Goal: Answer question/provide support

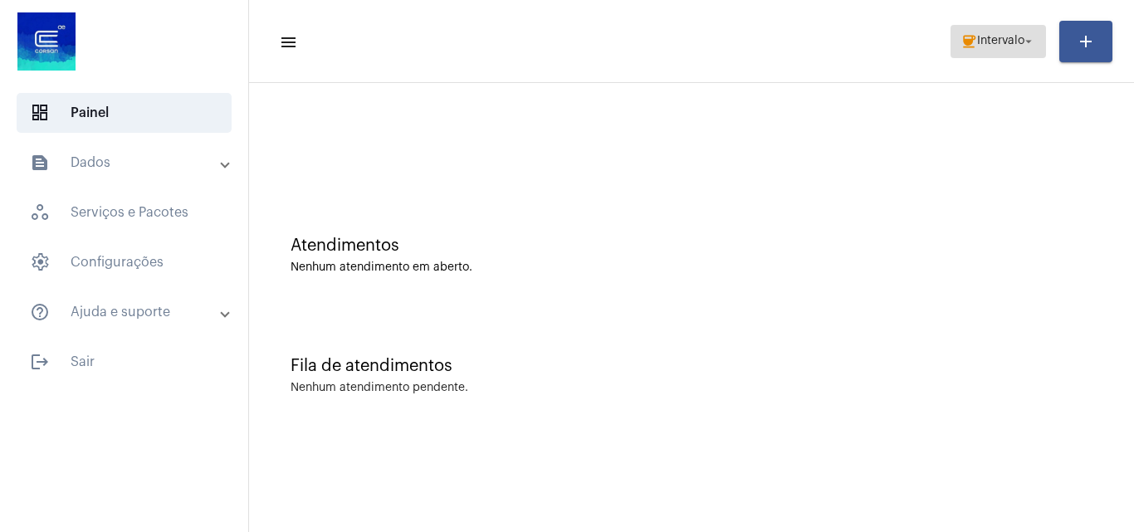
click at [1000, 37] on span "Intervalo" at bounding box center [1000, 42] width 47 height 12
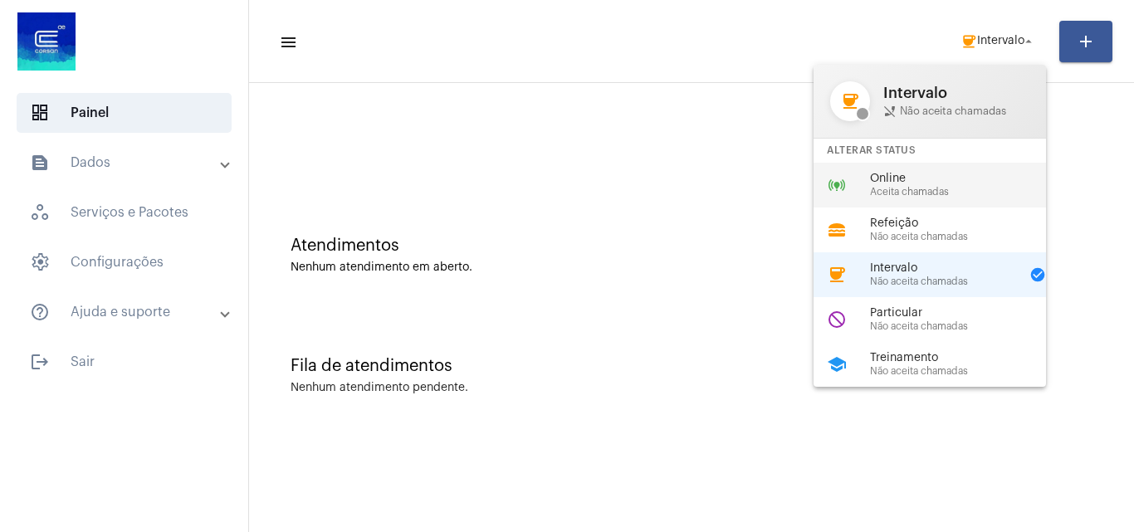
click at [922, 188] on span "Aceita chamadas" at bounding box center [964, 192] width 189 height 11
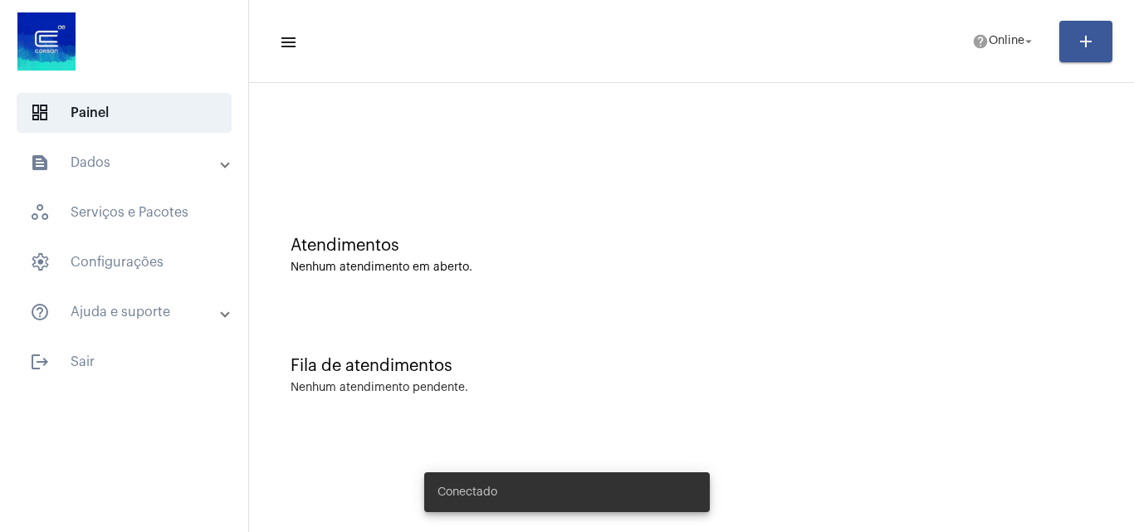
click at [994, 60] on mat-toolbar-row "menu help Online arrow_drop_down add" at bounding box center [691, 41] width 885 height 53
drag, startPoint x: 987, startPoint y: 18, endPoint x: 987, endPoint y: 52, distance: 34.0
click at [987, 30] on mat-toolbar-row "menu help Online arrow_drop_down add" at bounding box center [691, 41] width 885 height 53
click at [989, 37] on span "Online" at bounding box center [1007, 42] width 36 height 12
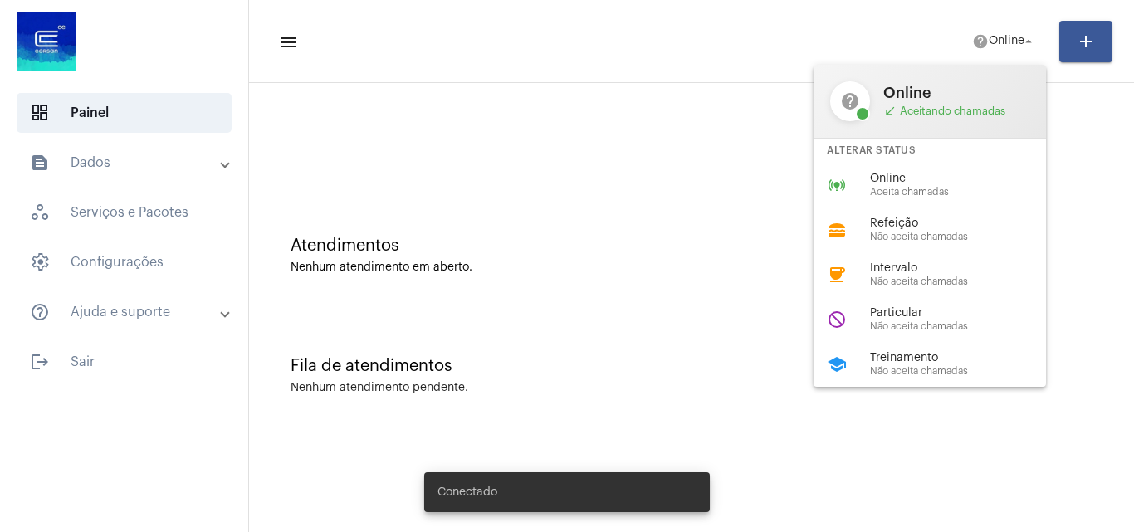
drag, startPoint x: 913, startPoint y: 160, endPoint x: 899, endPoint y: 193, distance: 36.1
click at [906, 180] on div "help Online call_received Aceitando chamadas Alterar Status online_prediction O…" at bounding box center [929, 226] width 232 height 322
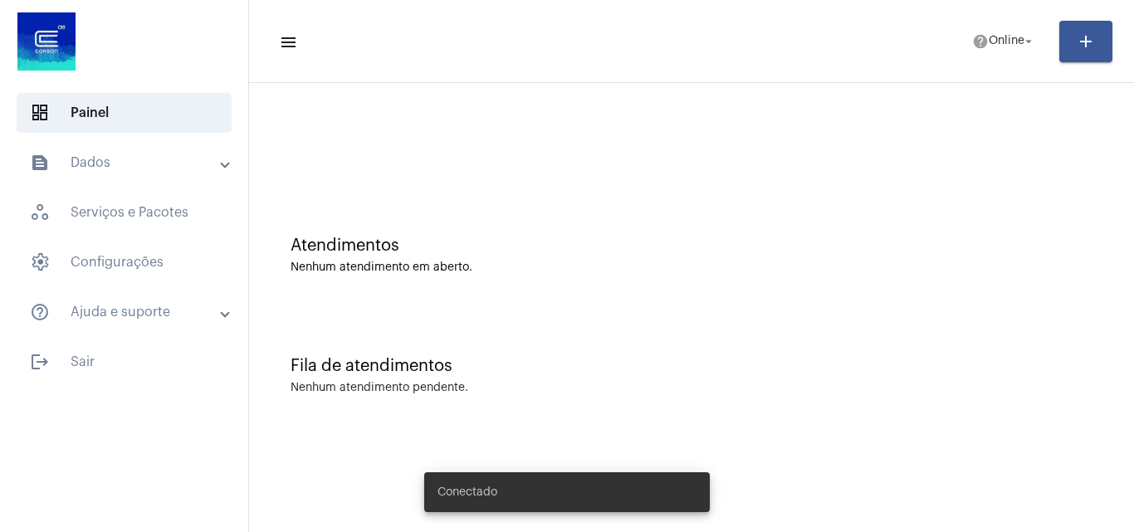
click at [899, 193] on div "Atendimentos Nenhum atendimento em aberto." at bounding box center [691, 247] width 868 height 120
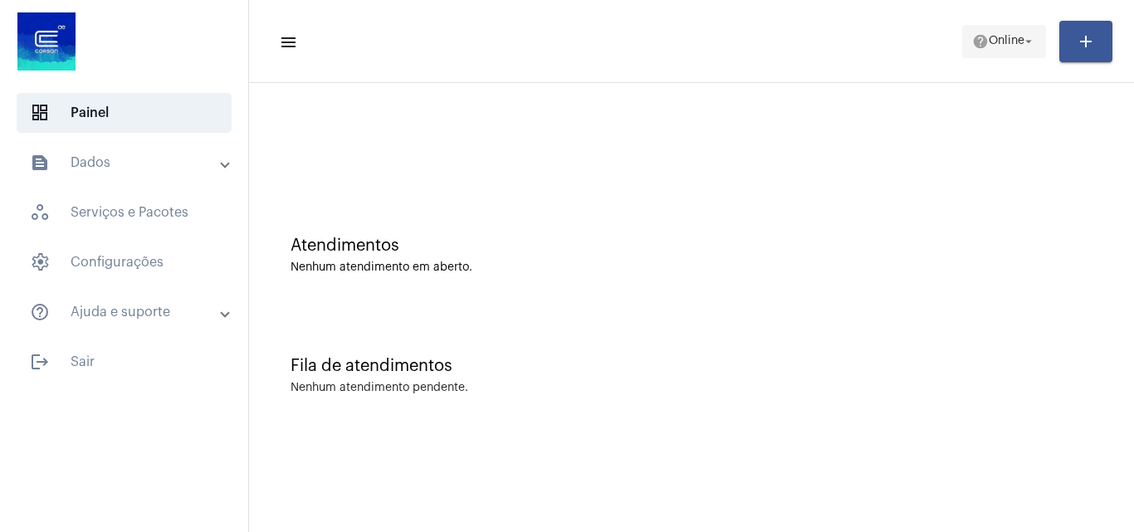
click at [973, 57] on button "help Online arrow_drop_down" at bounding box center [1004, 41] width 84 height 33
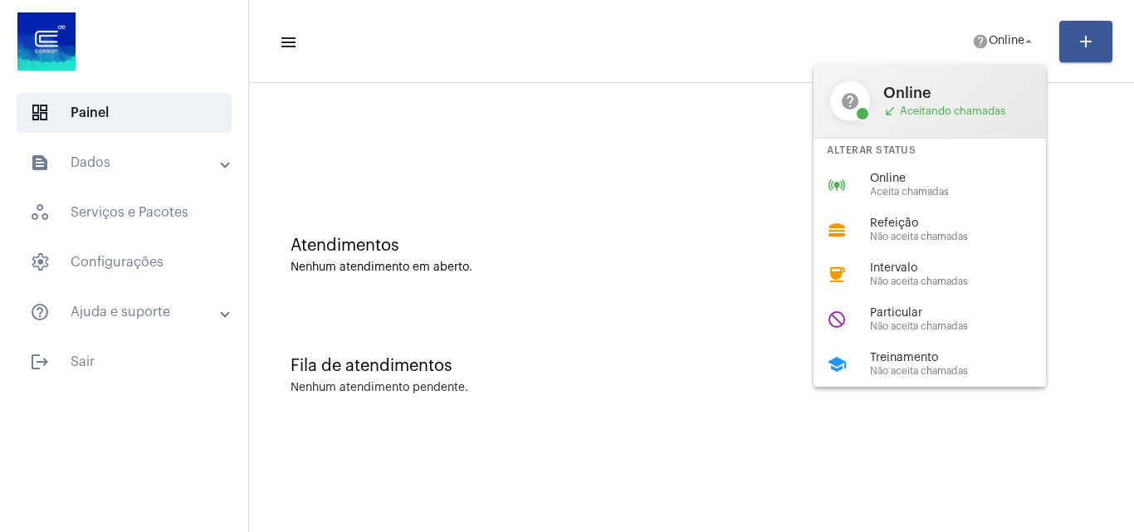
drag, startPoint x: 924, startPoint y: 168, endPoint x: 524, endPoint y: 36, distance: 421.5
click at [920, 178] on div "online_prediction Online Aceita chamadas" at bounding box center [942, 185] width 259 height 45
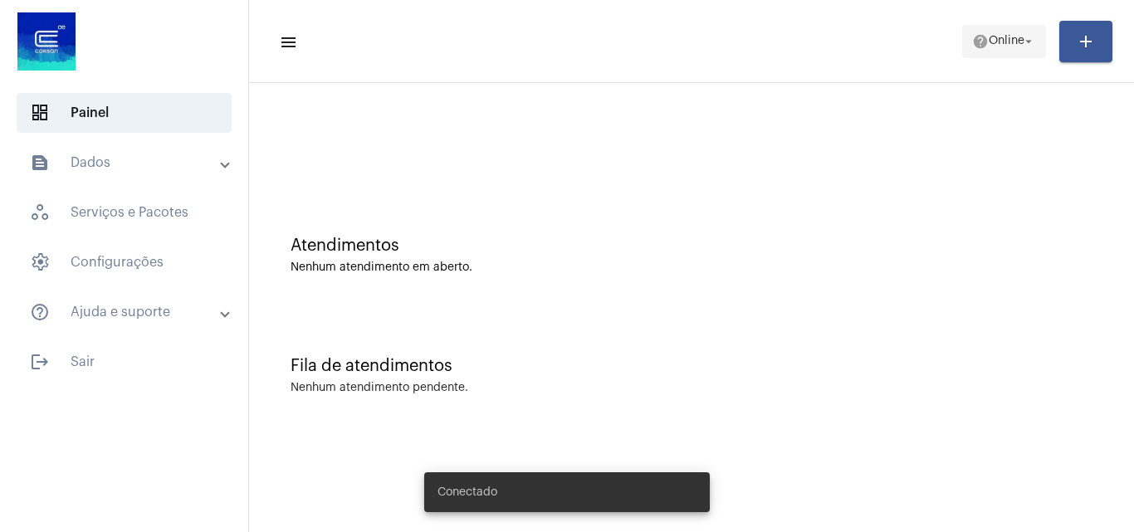
click at [964, 32] on button "help Online arrow_drop_down" at bounding box center [1004, 41] width 84 height 33
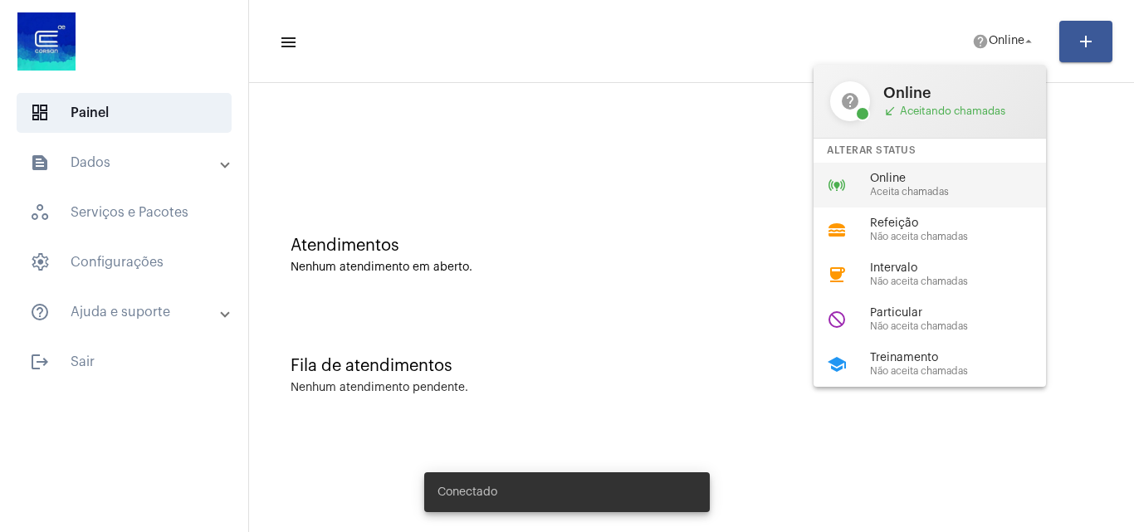
click at [894, 194] on span "Aceita chamadas" at bounding box center [964, 192] width 189 height 11
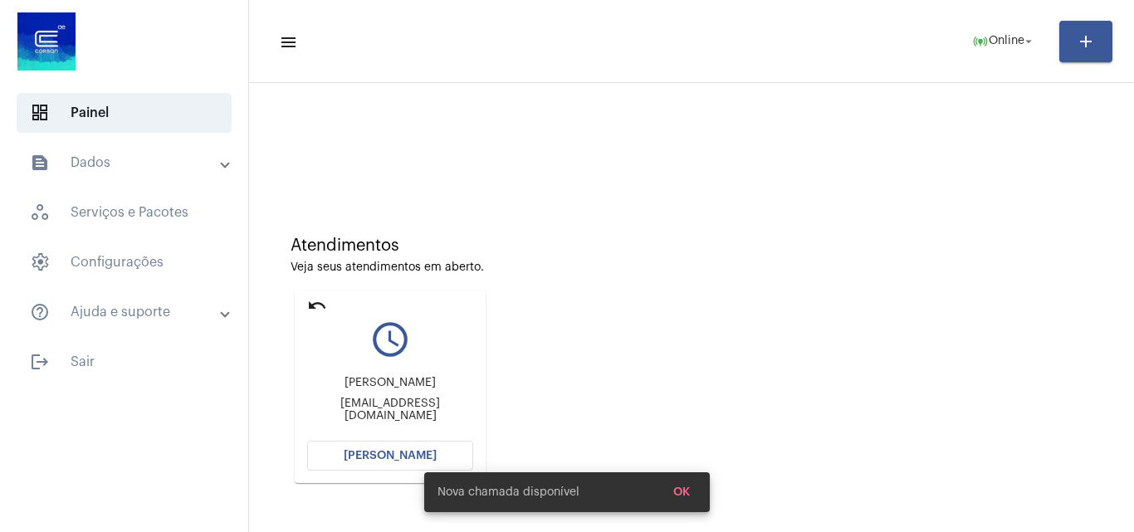
click at [411, 453] on span "Abrir Chamada" at bounding box center [390, 456] width 93 height 12
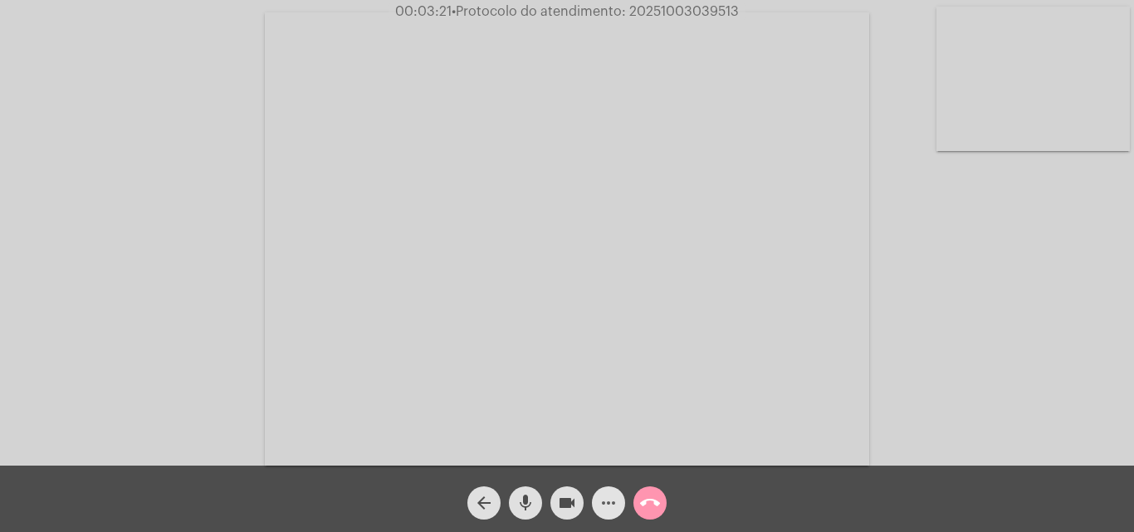
click at [612, 504] on mat-icon "more_horiz" at bounding box center [608, 503] width 20 height 20
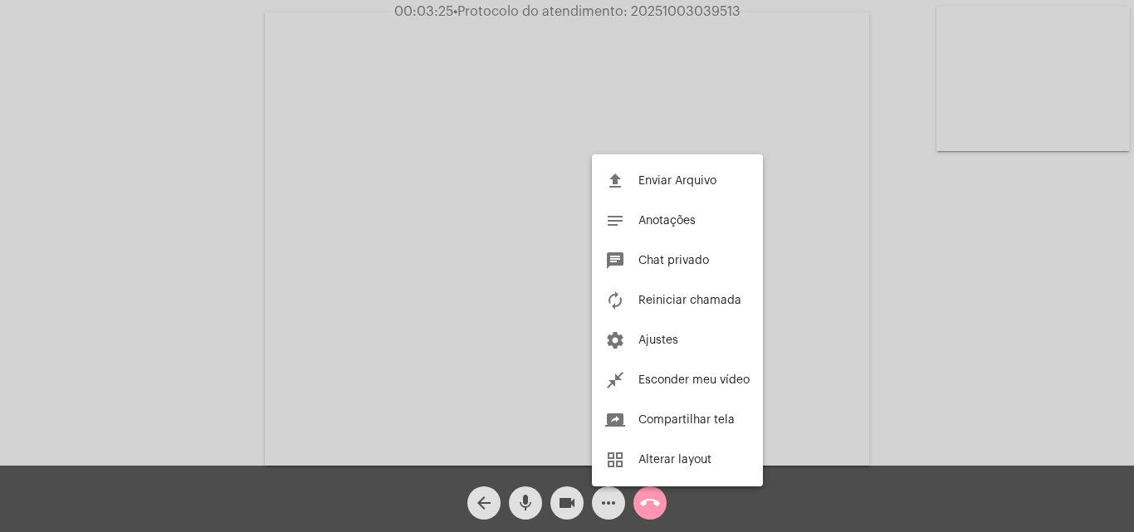
click at [911, 414] on div at bounding box center [567, 266] width 1134 height 532
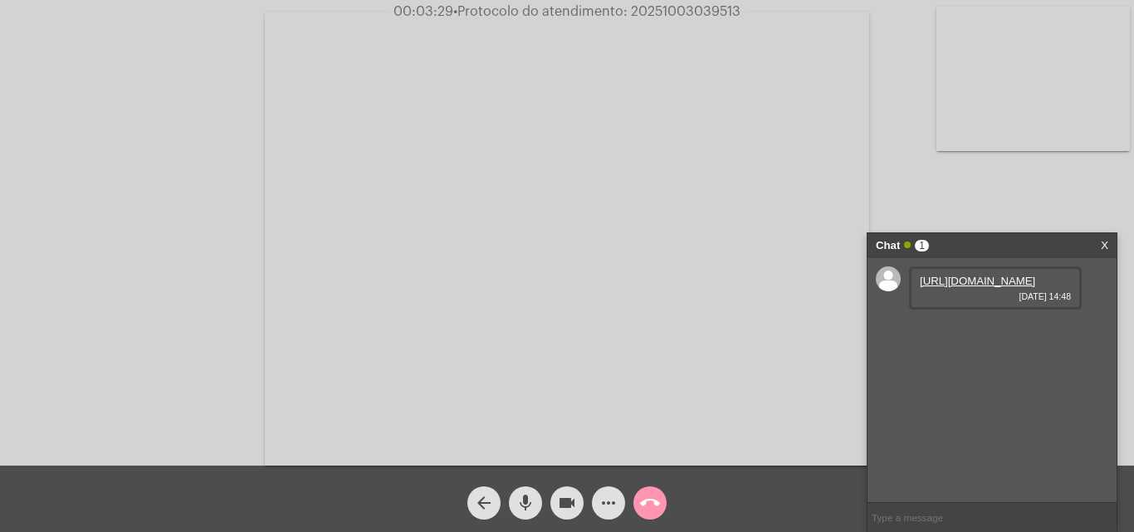
click at [940, 287] on link "https://neft-transfer-bucket.s3.amazonaws.com/temp-d810018a-57e2-13ae-0005-4ab9…" at bounding box center [977, 281] width 115 height 12
click at [970, 334] on link "https://neft-transfer-bucket.s3.amazonaws.com/temp-a3a12657-2fea-7e15-ee17-d6f3…" at bounding box center [977, 328] width 115 height 12
click at [975, 382] on link "https://neft-transfer-bucket.s3.amazonaws.com/temp-c92188ce-f536-4c4e-ba32-d60b…" at bounding box center [977, 375] width 115 height 12
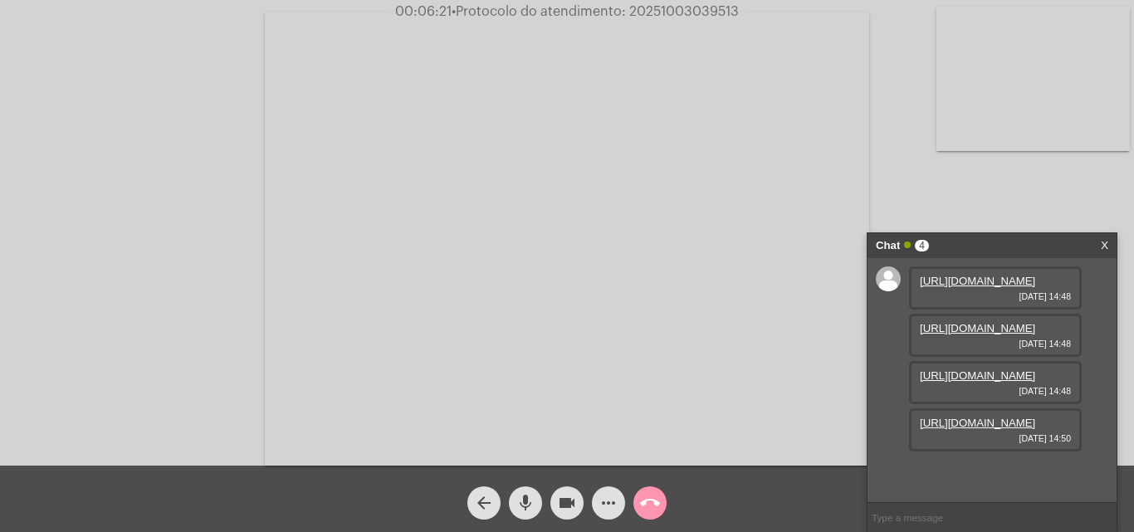
scroll to position [99, 0]
click at [961, 429] on link "https://neft-transfer-bucket.s3.amazonaws.com/temp-84e29bb1-7992-079b-b81f-0f6a…" at bounding box center [977, 423] width 115 height 12
click at [603, 499] on mat-icon "more_horiz" at bounding box center [608, 503] width 20 height 20
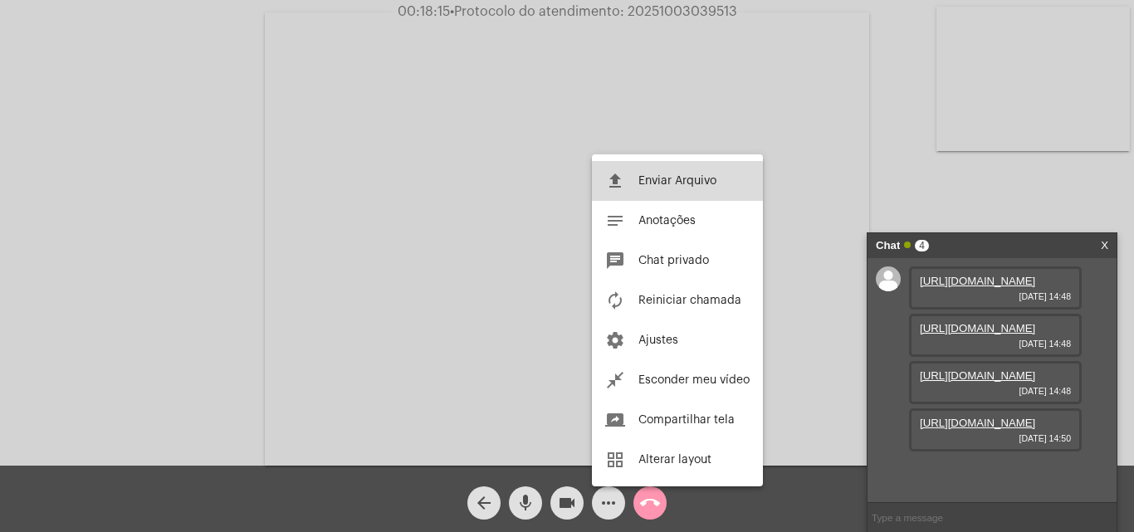
click at [676, 183] on span "Enviar Arquivo" at bounding box center [677, 181] width 78 height 12
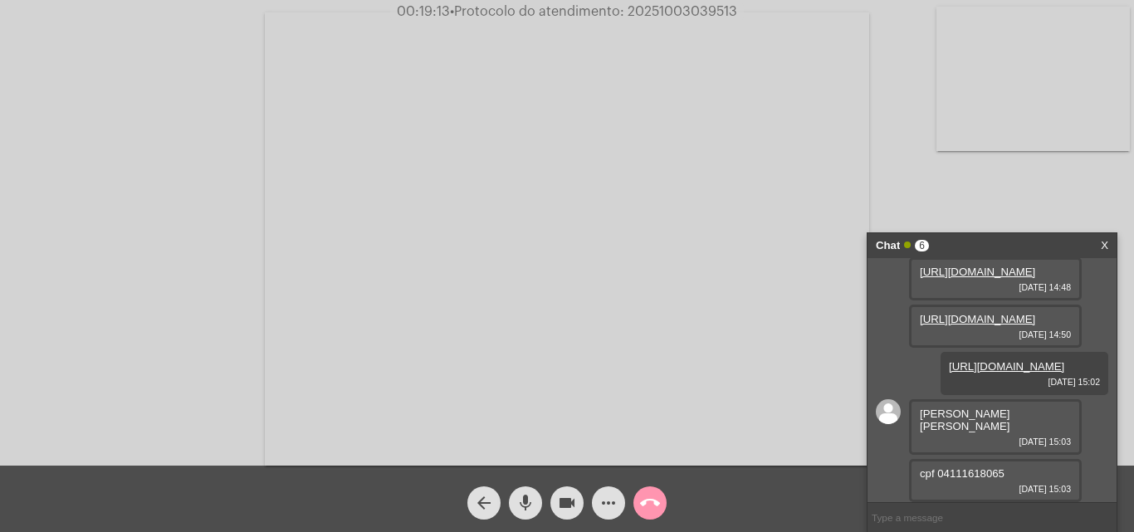
scroll to position [278, 0]
drag, startPoint x: 626, startPoint y: 13, endPoint x: 741, endPoint y: 13, distance: 115.4
click at [741, 13] on span "00:19:34 • Protocolo do atendimento: 20251003039513" at bounding box center [566, 11] width 357 height 17
copy span "20251003039513"
click at [894, 520] on input "text" at bounding box center [991, 517] width 249 height 29
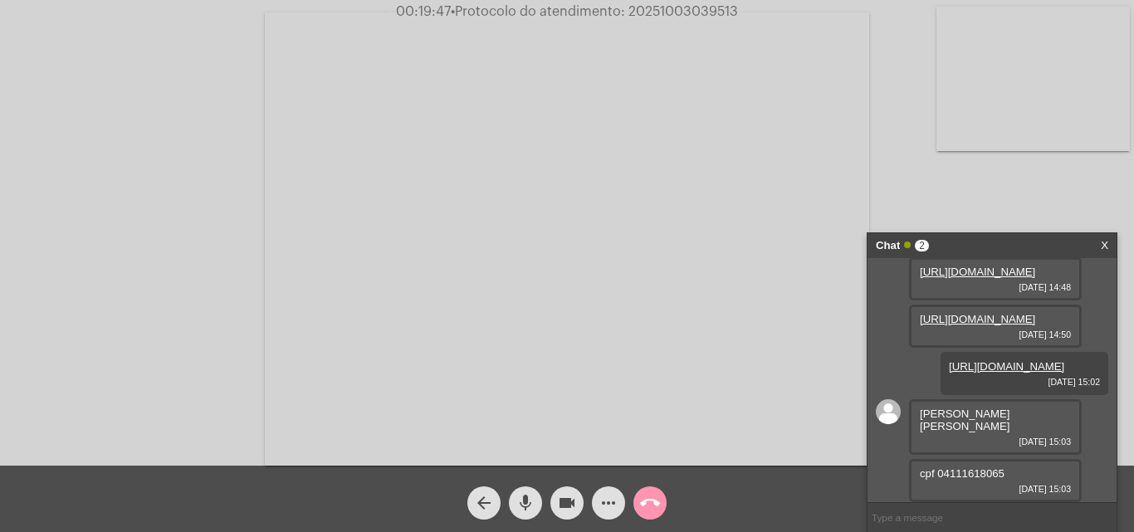
paste input "20251003039513"
type input "20251003039513"
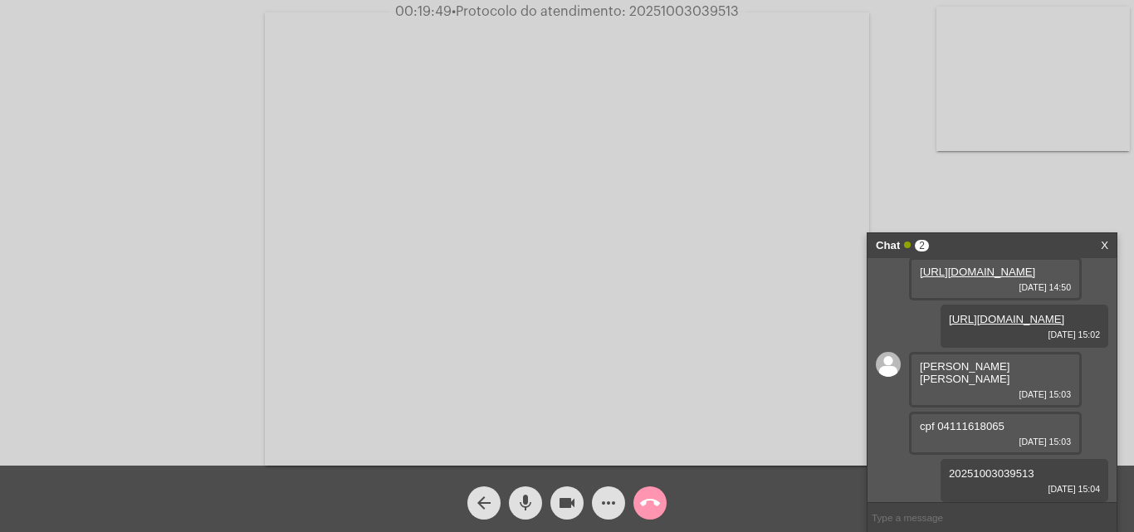
scroll to position [325, 0]
click at [649, 505] on mat-icon "call_end" at bounding box center [650, 503] width 20 height 20
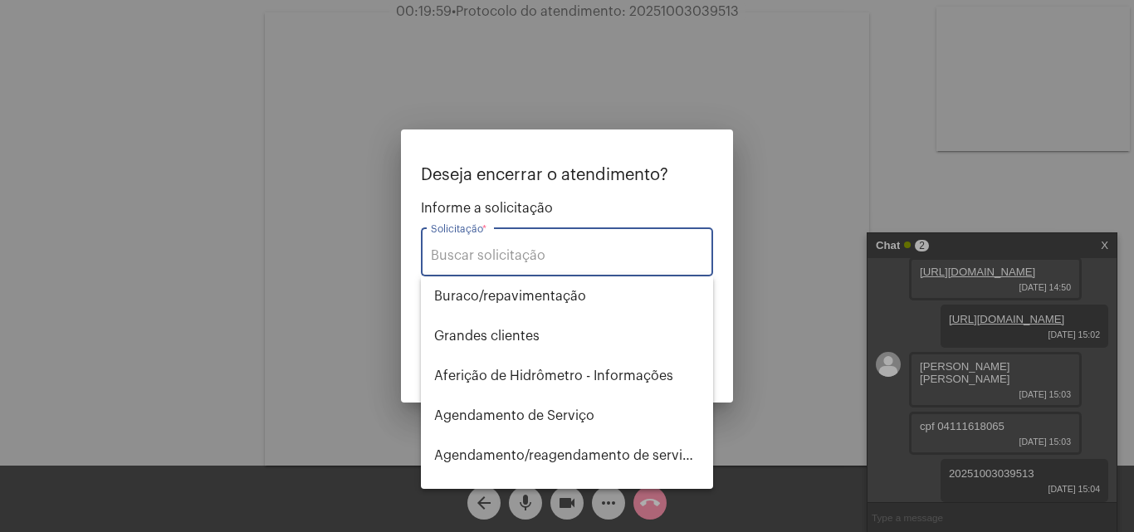
click at [507, 256] on input "Solicitação *" at bounding box center [567, 255] width 272 height 15
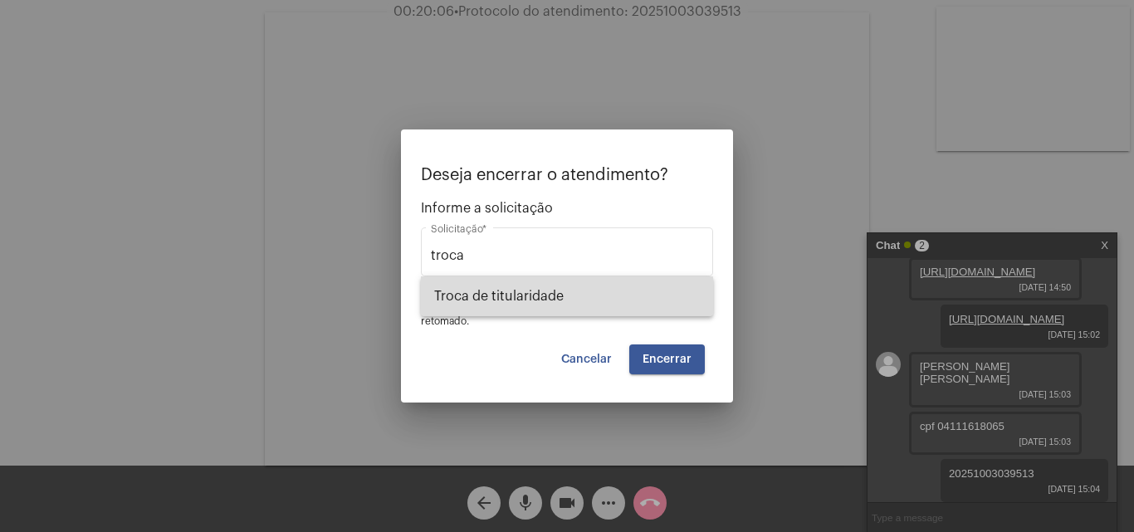
click at [504, 296] on span "Troca de titularidade" at bounding box center [567, 296] width 266 height 40
type input "Troca de titularidade"
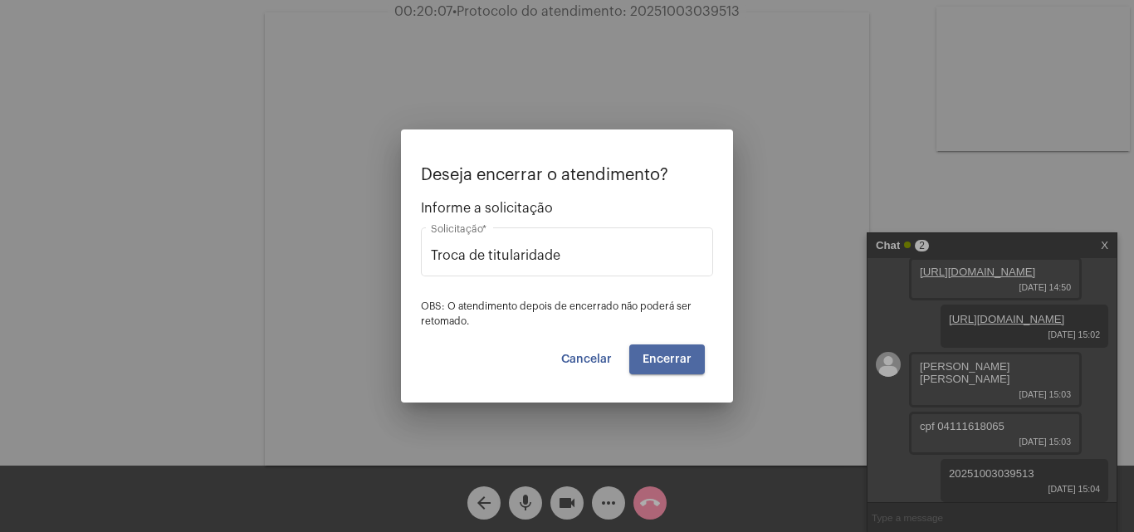
click at [671, 359] on span "Encerrar" at bounding box center [666, 360] width 49 height 12
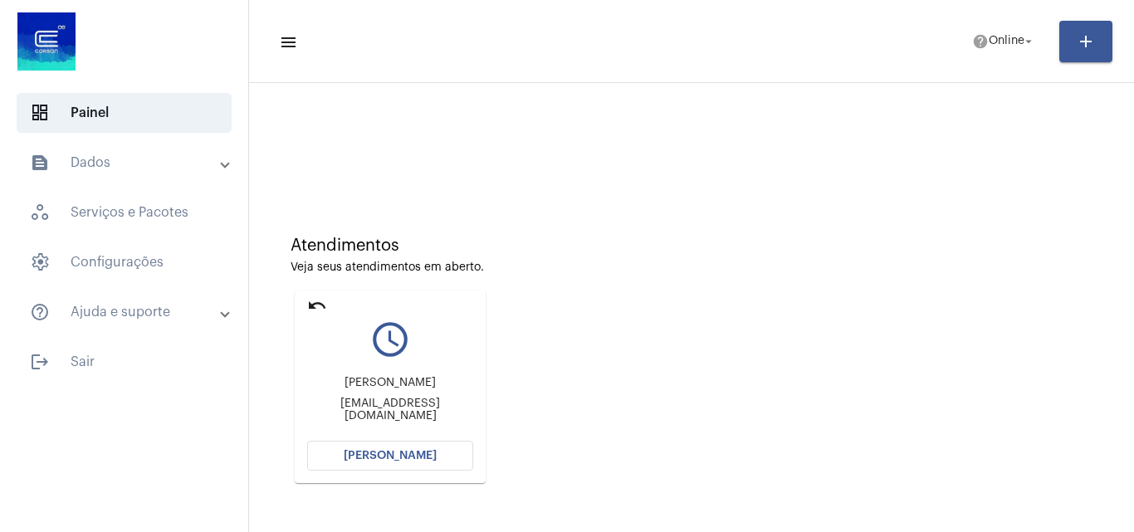
click at [403, 455] on span "Abrir Chamada" at bounding box center [390, 456] width 93 height 12
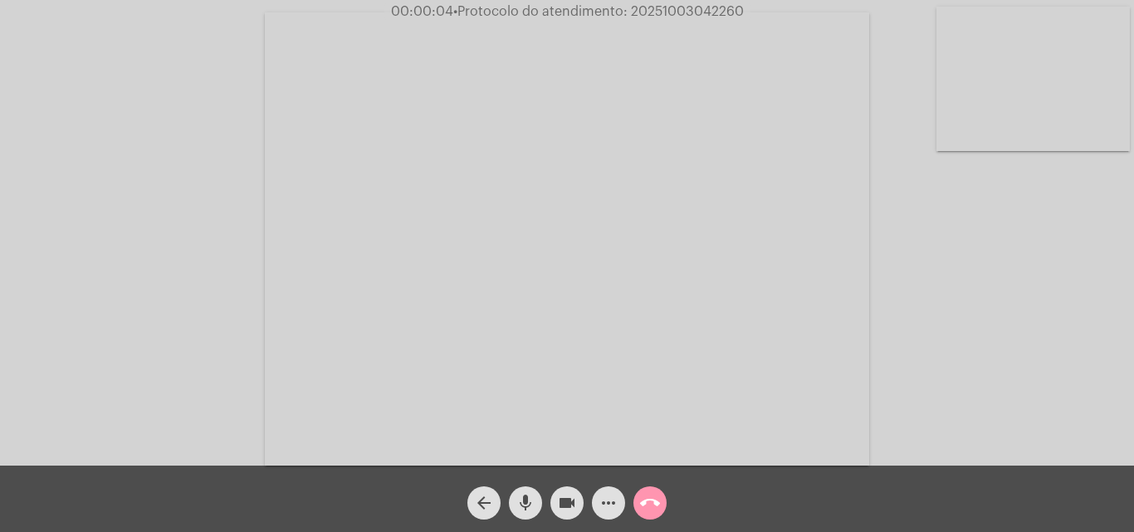
click at [1133, 379] on div "Acessando Câmera e Microfone..." at bounding box center [567, 233] width 1134 height 466
click at [899, 351] on div "Acessando Câmera e Microfone..." at bounding box center [567, 237] width 1130 height 466
click at [603, 506] on mat-icon "more_horiz" at bounding box center [608, 503] width 20 height 20
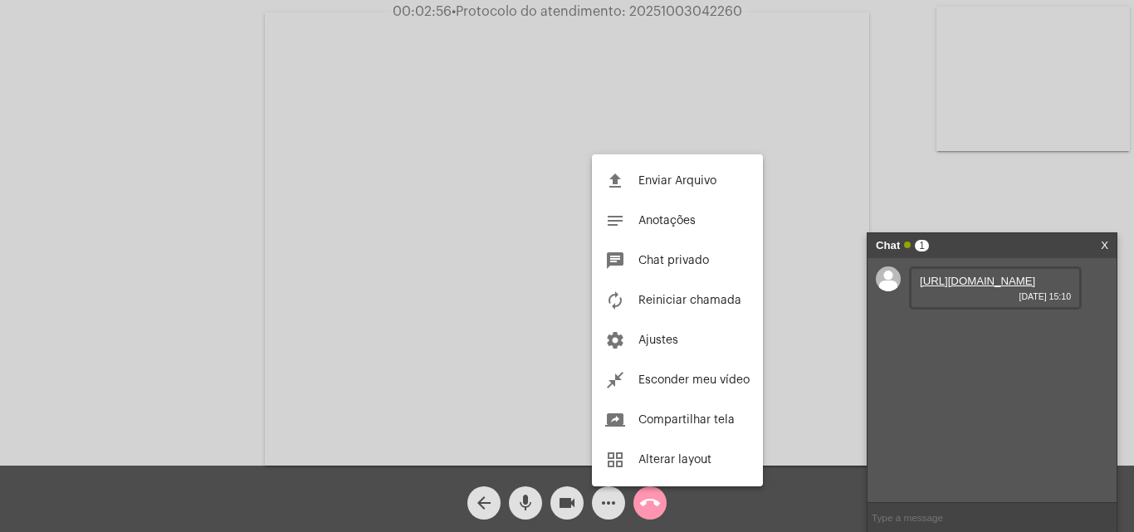
click at [989, 305] on div at bounding box center [567, 266] width 1134 height 532
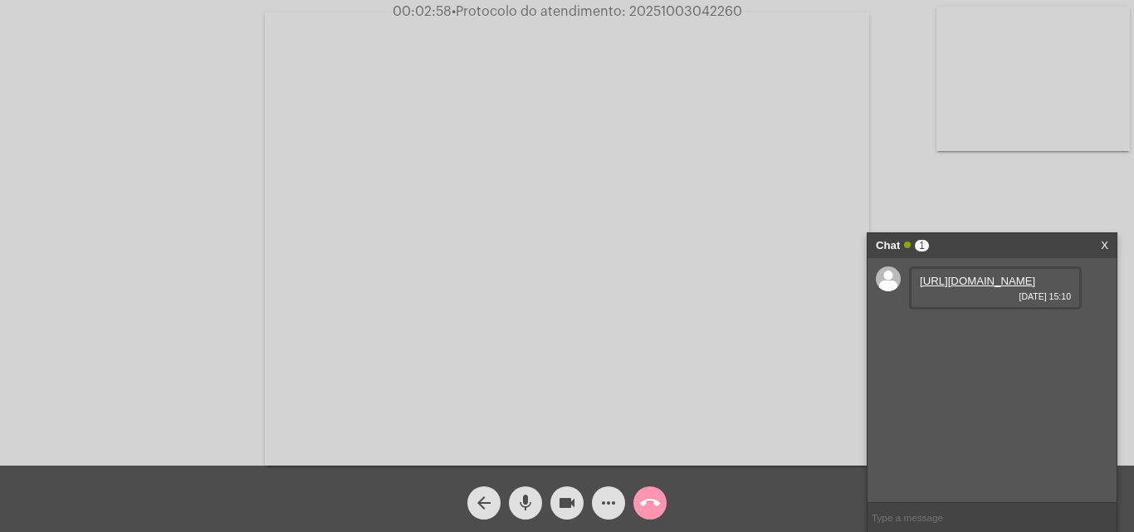
click at [969, 287] on link "https://neft-transfer-bucket.s3.amazonaws.com/temp-50074228-b87d-aaef-e03a-6a98…" at bounding box center [977, 281] width 115 height 12
click at [947, 334] on link "https://neft-transfer-bucket.s3.amazonaws.com/temp-5c3006d2-342f-b284-bc3b-7188…" at bounding box center [977, 328] width 115 height 12
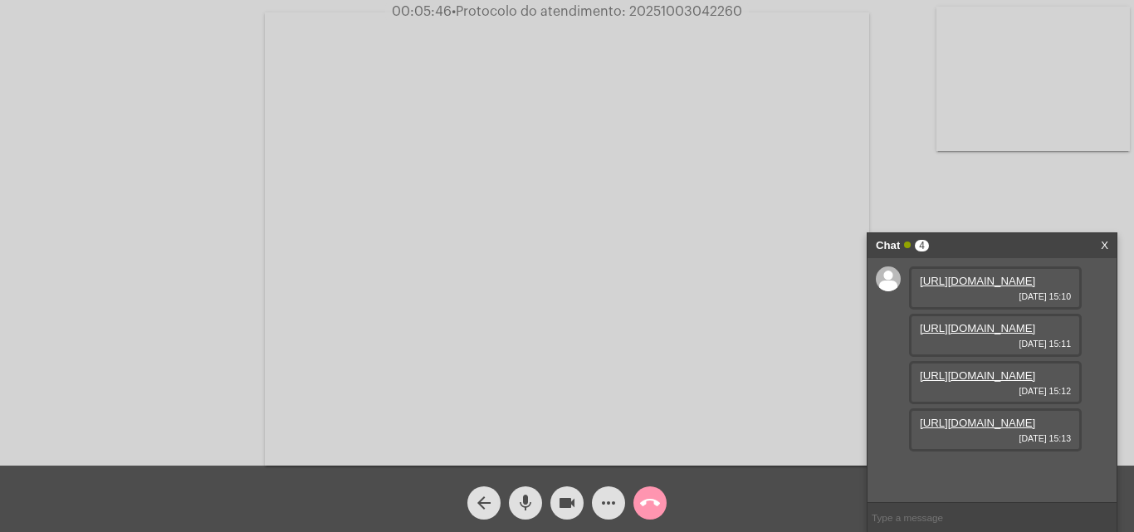
scroll to position [99, 0]
click at [955, 369] on link "https://neft-transfer-bucket.s3.amazonaws.com/temp-59429511-65a6-1e46-c766-5367…" at bounding box center [977, 375] width 115 height 12
click at [967, 429] on link "https://neft-transfer-bucket.s3.amazonaws.com/temp-e7ec38b6-f787-d08b-3f2e-86ed…" at bounding box center [977, 423] width 115 height 12
click at [603, 503] on mat-icon "more_horiz" at bounding box center [608, 503] width 20 height 20
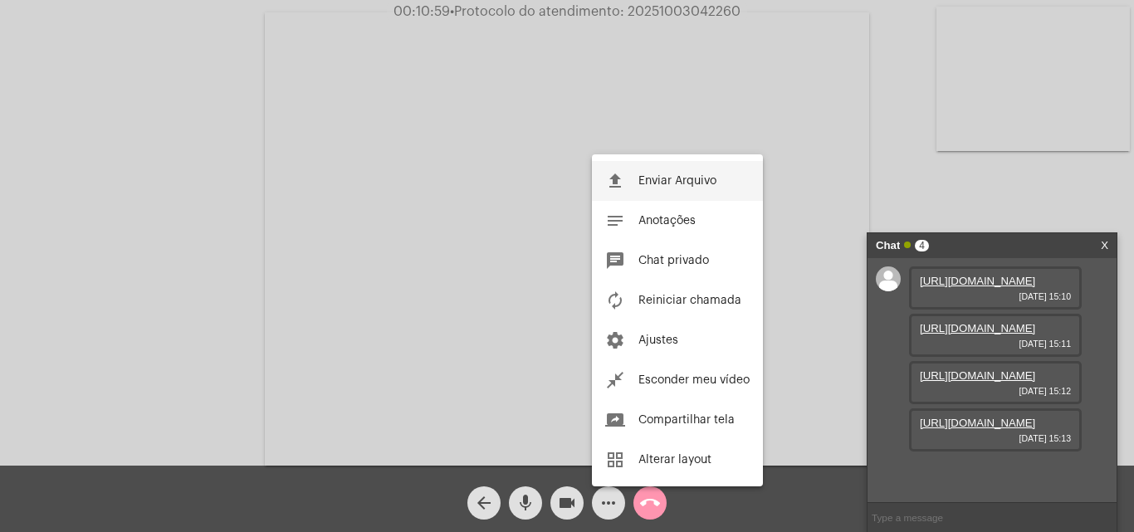
click at [663, 169] on button "file_upload Enviar Arquivo" at bounding box center [677, 181] width 171 height 40
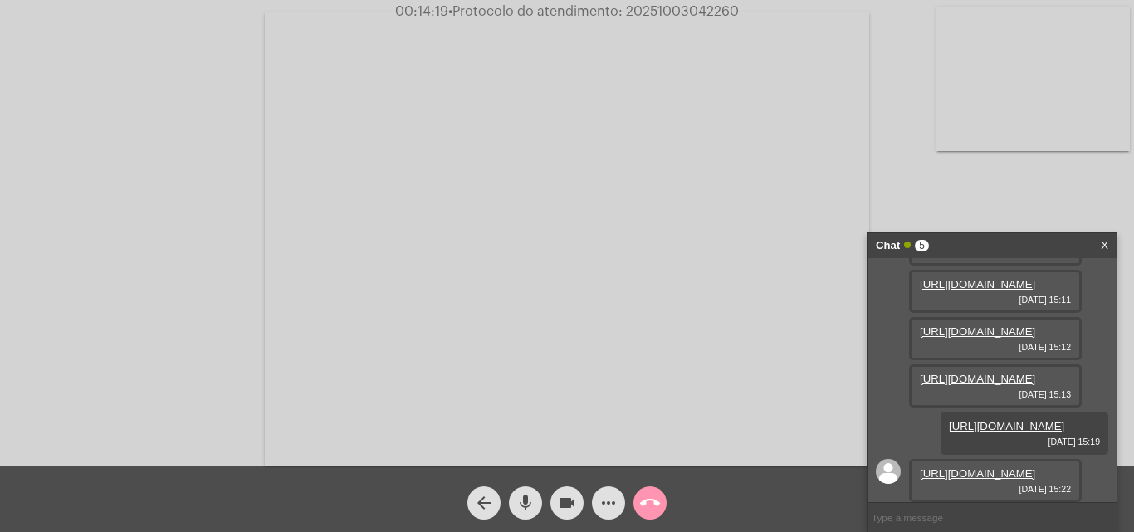
scroll to position [268, 0]
click at [940, 467] on link "https://neft-transfer-bucket.s3.amazonaws.com/temp-954d5fba-043c-c9b3-56bf-bcac…" at bounding box center [977, 473] width 115 height 12
click at [610, 503] on mat-icon "more_horiz" at bounding box center [608, 503] width 20 height 20
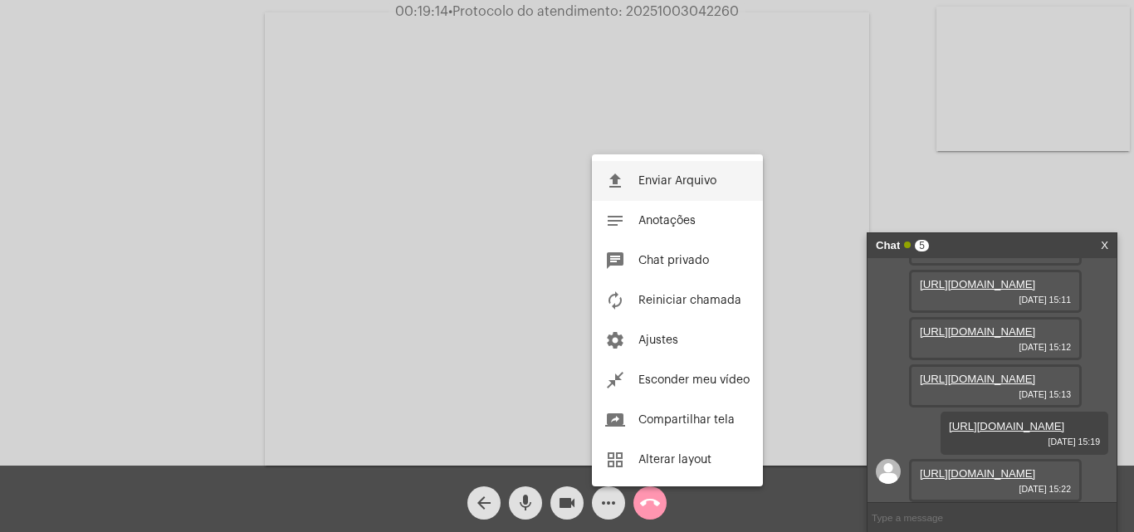
click at [668, 184] on span "Enviar Arquivo" at bounding box center [677, 181] width 78 height 12
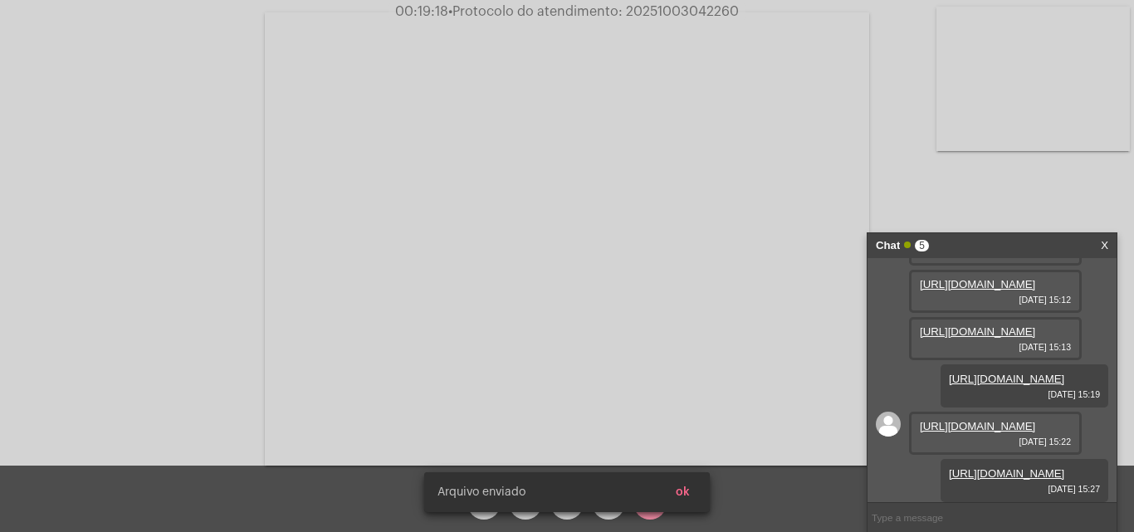
scroll to position [353, 0]
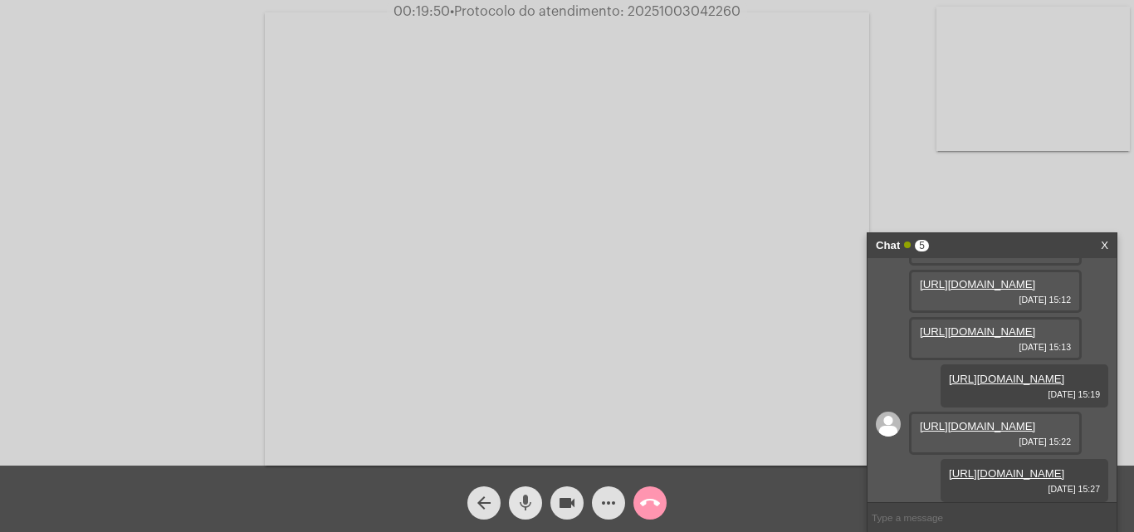
click at [515, 501] on button "mic" at bounding box center [525, 502] width 33 height 33
click at [523, 500] on mat-icon "mic_off" at bounding box center [525, 503] width 20 height 20
drag, startPoint x: 628, startPoint y: 13, endPoint x: 754, endPoint y: 12, distance: 125.3
click at [754, 12] on div "00:22:38 • Protocolo do atendimento: 20251003042260" at bounding box center [567, 11] width 1134 height 15
copy span "20251003042260"
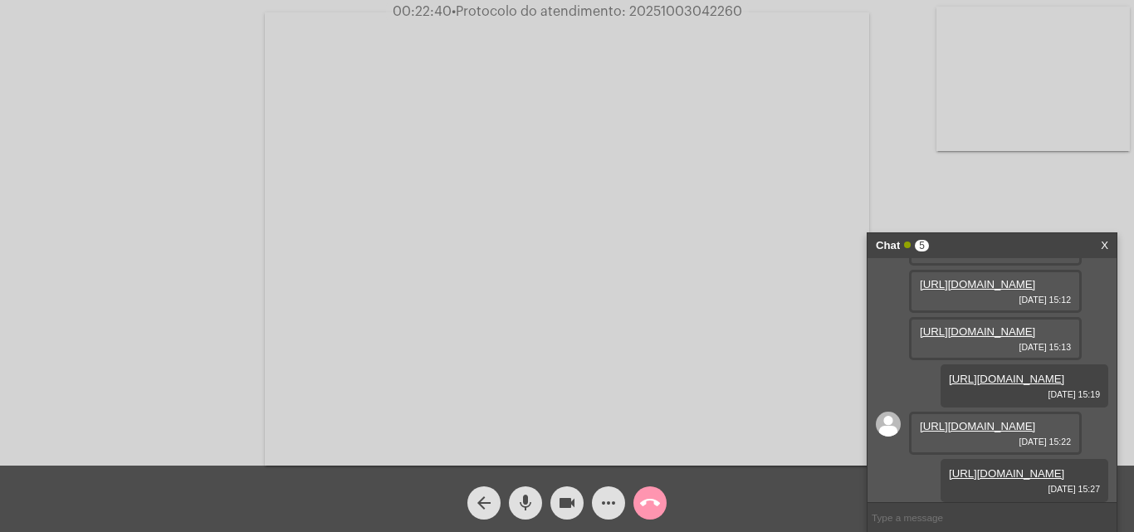
click at [901, 524] on input "text" at bounding box center [991, 517] width 249 height 29
paste input "20251003042260"
type input "20251003042260"
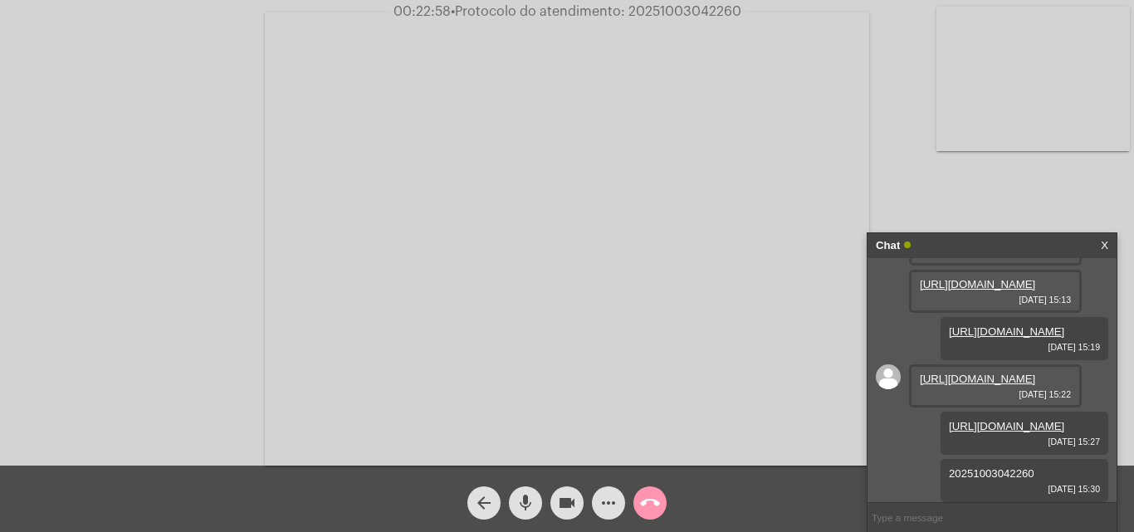
click at [651, 505] on mat-icon "call_end" at bounding box center [650, 503] width 20 height 20
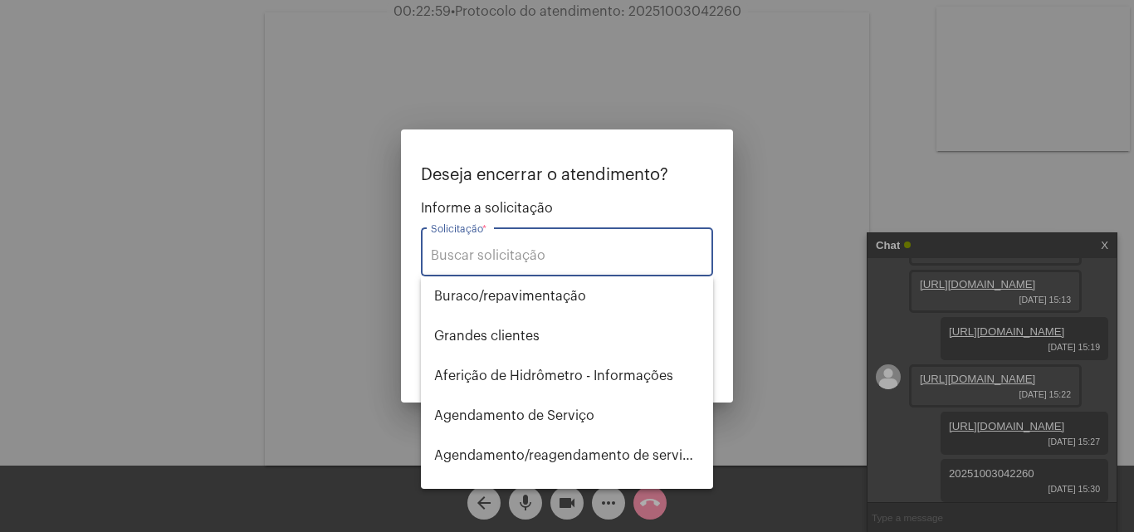
click at [518, 254] on input "Solicitação *" at bounding box center [567, 255] width 272 height 15
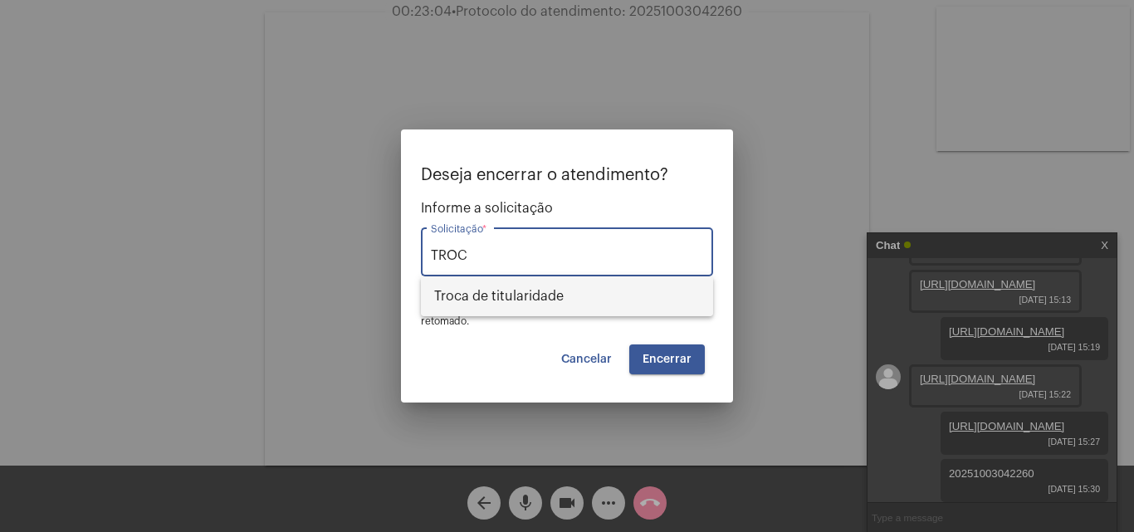
click at [525, 303] on span "Troca de titularidade" at bounding box center [567, 296] width 266 height 40
type input "Troca de titularidade"
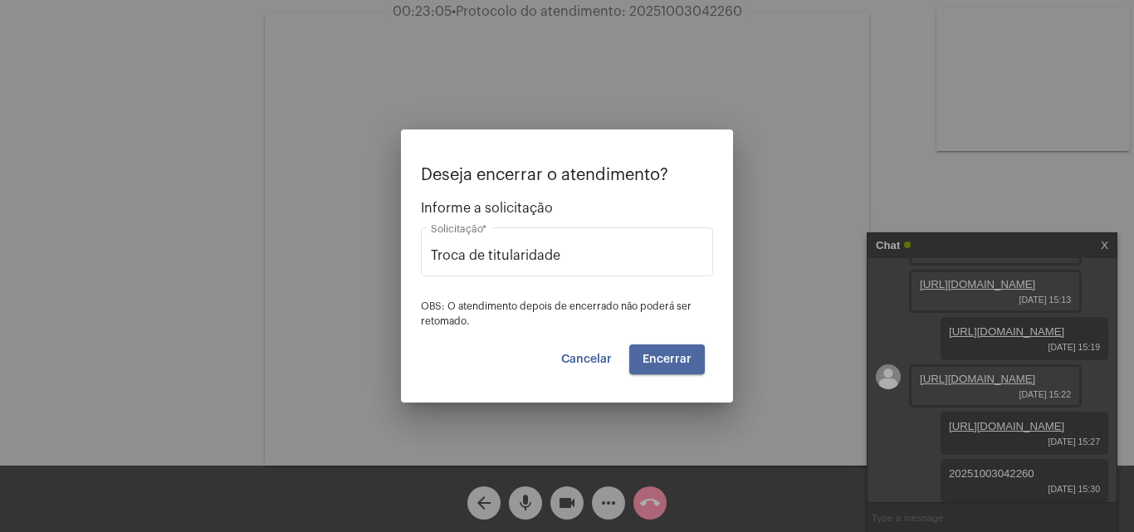
click at [657, 355] on span "Encerrar" at bounding box center [666, 360] width 49 height 12
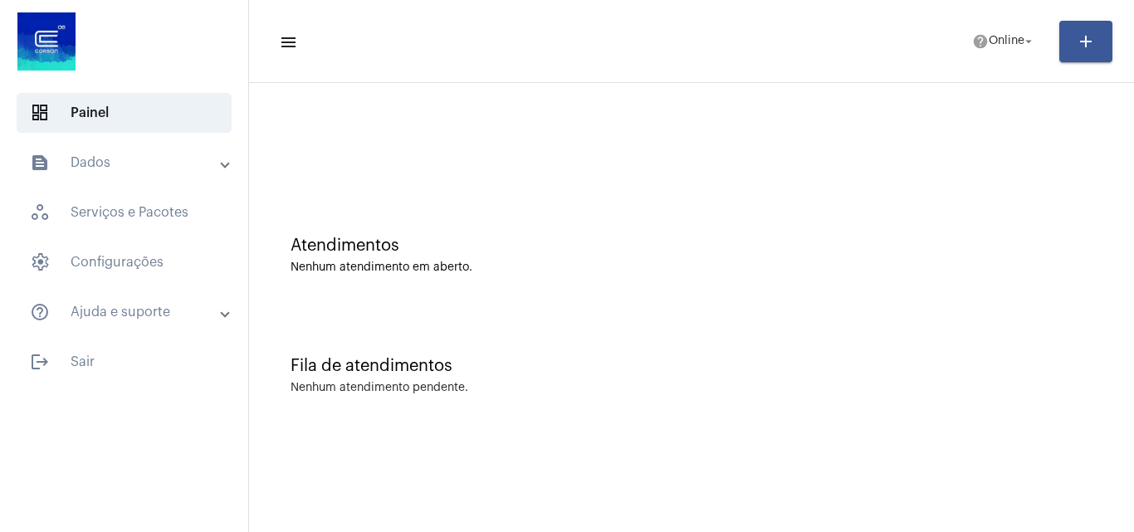
click at [505, 72] on mat-toolbar "menu help Online arrow_drop_down add" at bounding box center [691, 41] width 885 height 83
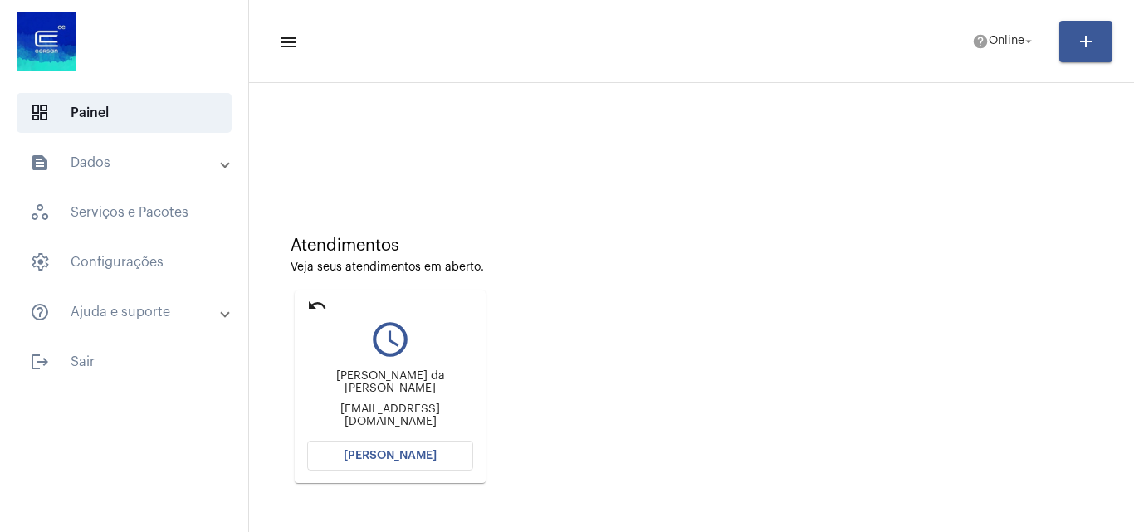
click at [408, 458] on span "Abrir Chamada" at bounding box center [390, 456] width 93 height 12
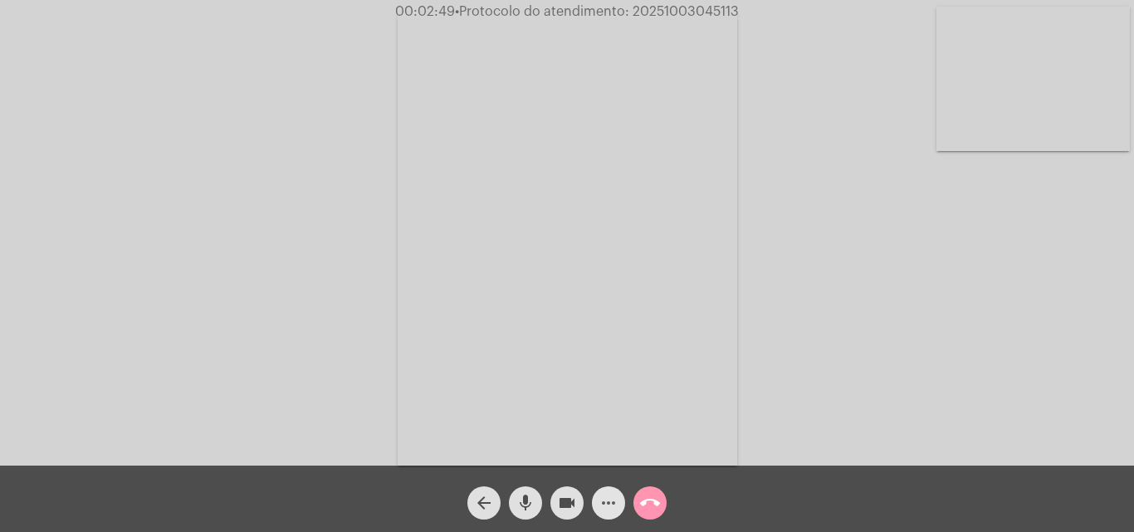
click at [606, 505] on mat-icon "more_horiz" at bounding box center [608, 503] width 20 height 20
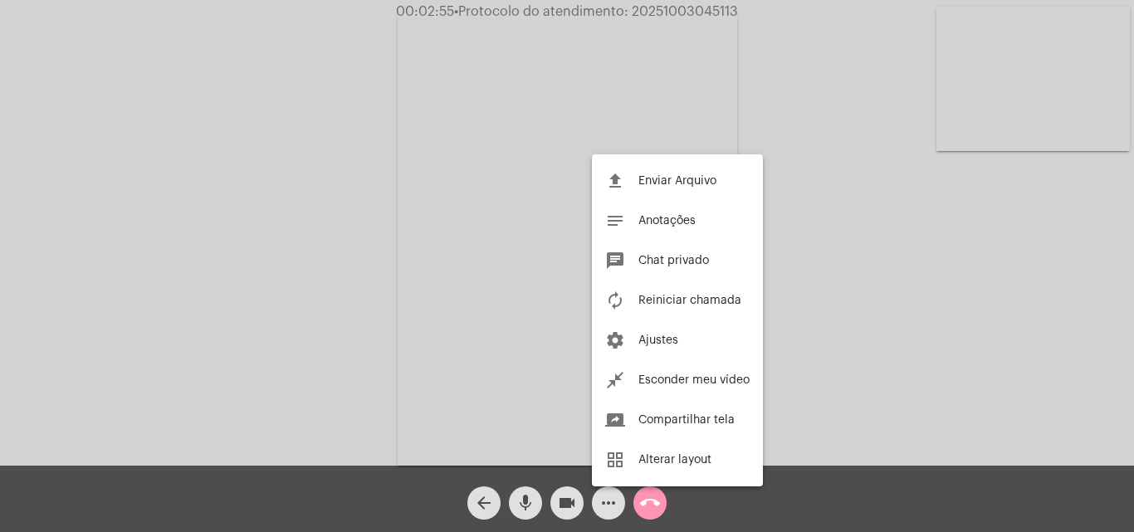
click at [944, 337] on div at bounding box center [567, 266] width 1134 height 532
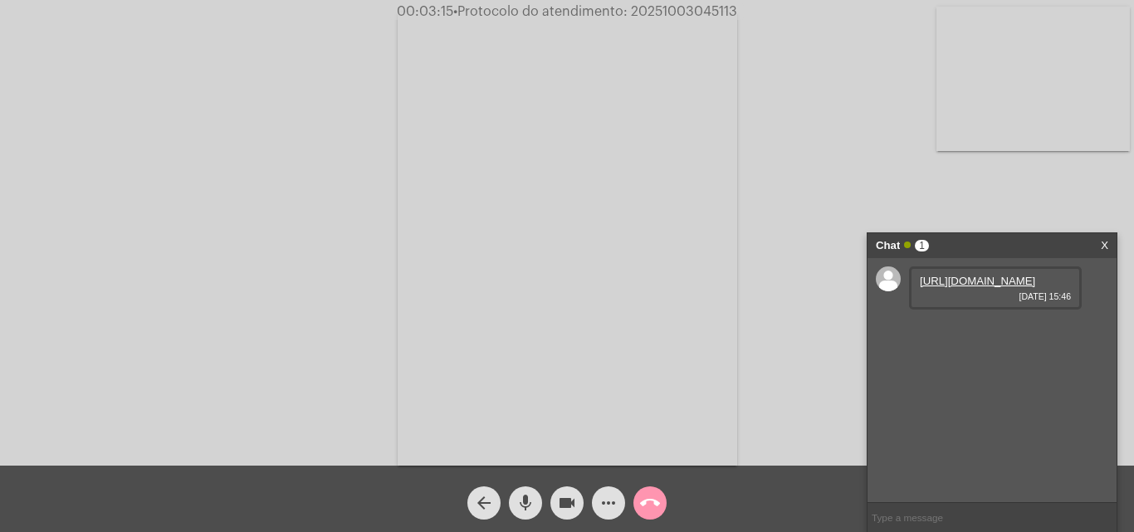
click at [934, 287] on link "https://neft-transfer-bucket.s3.amazonaws.com/temp-6caafcb4-edf6-660b-0a92-bbdd…" at bounding box center [977, 281] width 115 height 12
click at [954, 334] on link "https://neft-transfer-bucket.s3.amazonaws.com/temp-698862b3-f144-ea19-3657-1cb9…" at bounding box center [977, 328] width 115 height 12
click at [968, 404] on div "https://neft-transfer-bucket.s3.amazonaws.com/temp-4ecb0688-3569-cacf-aab7-0c88…" at bounding box center [995, 382] width 173 height 43
click at [968, 382] on link "https://neft-transfer-bucket.s3.amazonaws.com/temp-4ecb0688-3569-cacf-aab7-0c88…" at bounding box center [977, 375] width 115 height 12
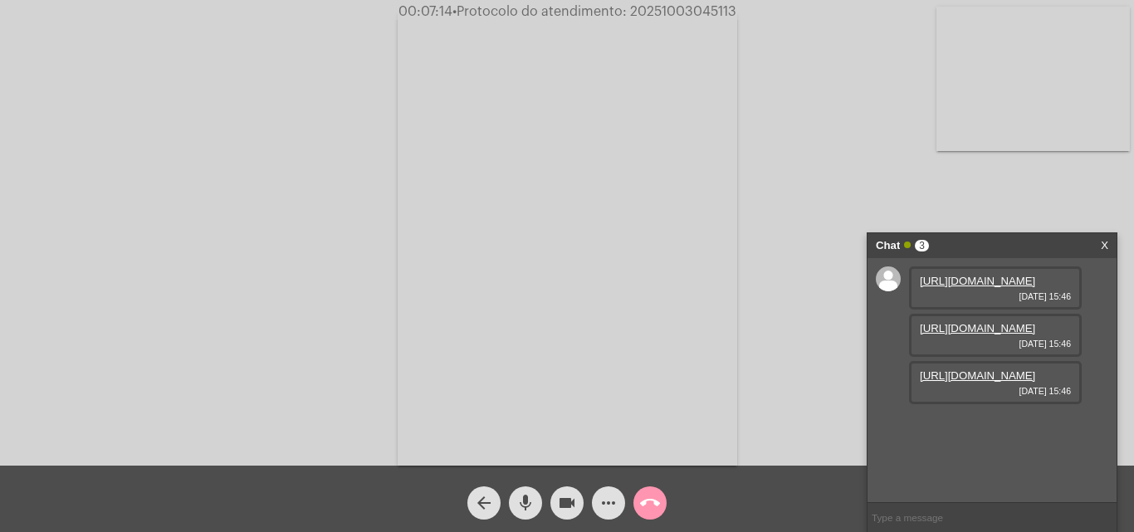
click at [526, 504] on mat-icon "mic" at bounding box center [525, 503] width 20 height 20
click at [510, 500] on button "mic_off" at bounding box center [525, 502] width 33 height 33
click at [598, 504] on button "more_horiz" at bounding box center [608, 502] width 33 height 33
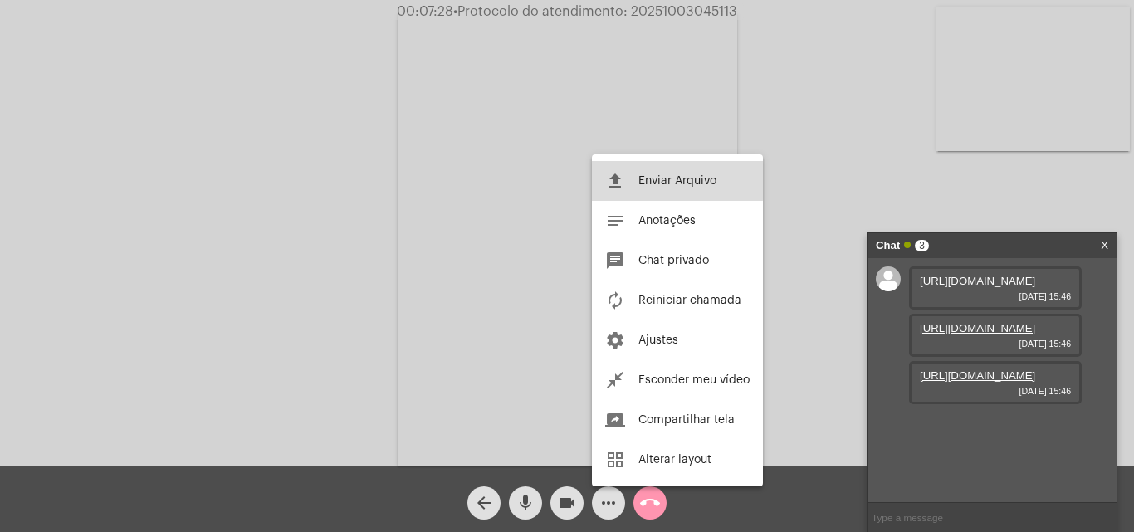
click at [648, 173] on button "file_upload Enviar Arquivo" at bounding box center [677, 181] width 171 height 40
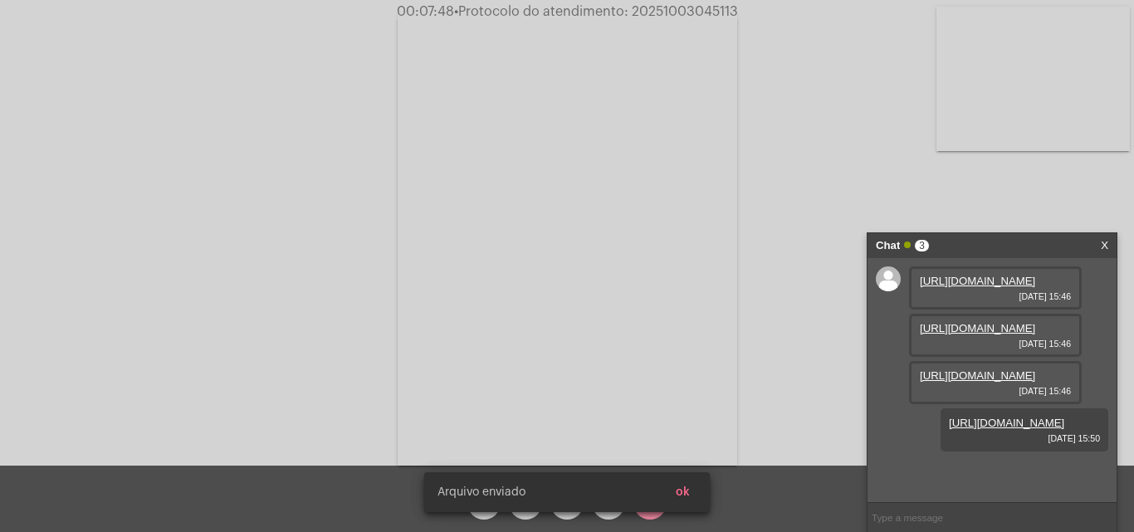
scroll to position [99, 0]
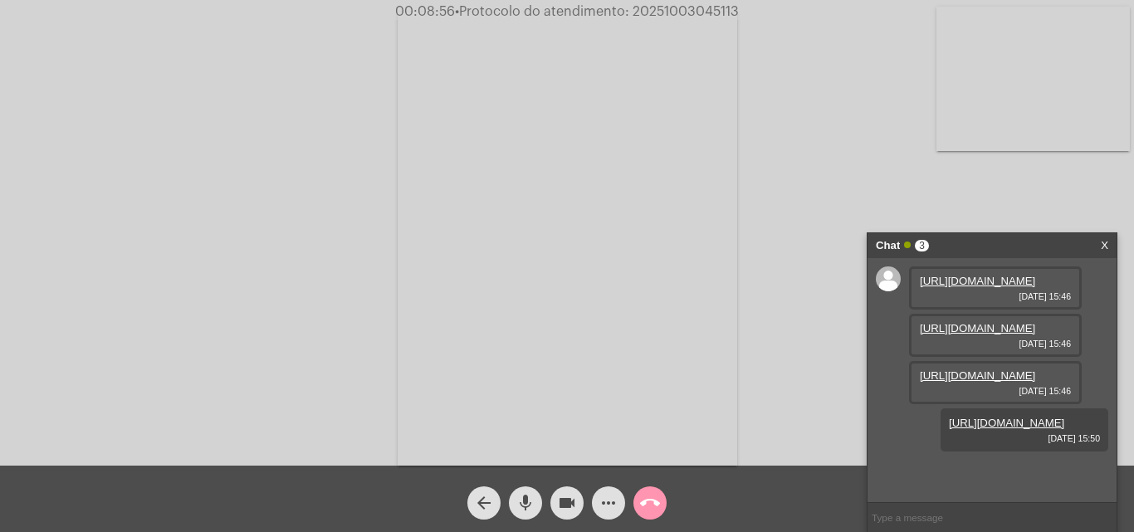
click at [911, 519] on input "text" at bounding box center [991, 517] width 249 height 29
paste input "1563719"
type input "1563719"
drag, startPoint x: 634, startPoint y: 11, endPoint x: 765, endPoint y: 10, distance: 131.1
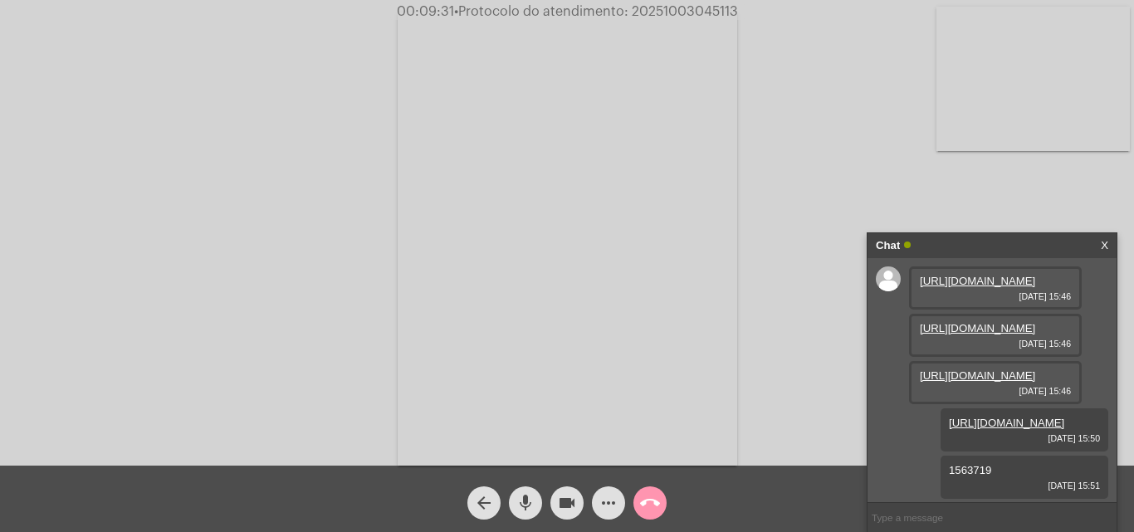
click at [765, 10] on div "00:09:31 • Protocolo do atendimento: 20251003045113" at bounding box center [567, 11] width 1134 height 15
copy span "20251003045113"
click at [909, 515] on input "text" at bounding box center [991, 517] width 249 height 29
paste input "20251003045113"
type input "20251003045113"
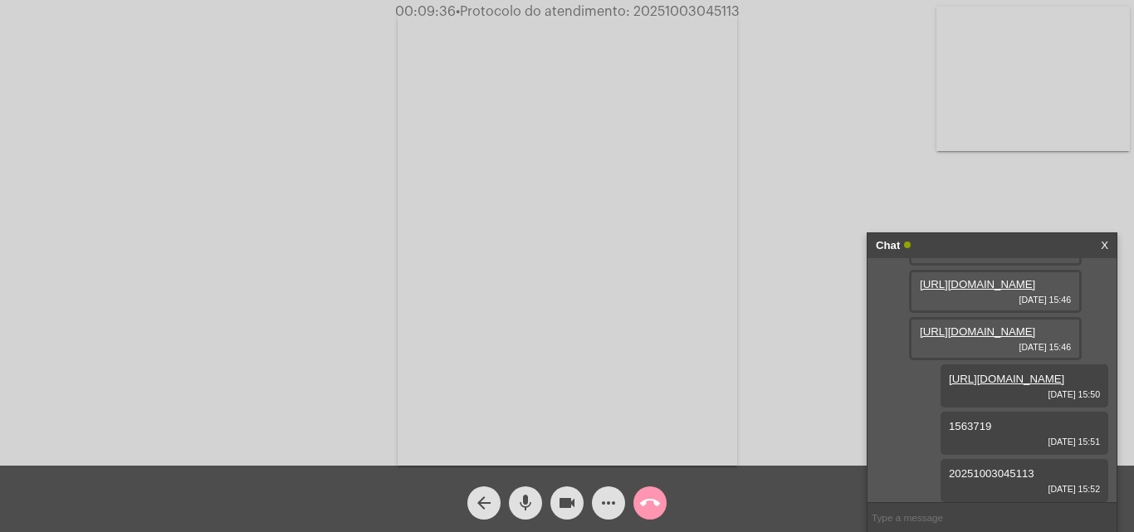
scroll to position [193, 0]
click at [656, 506] on mat-icon "call_end" at bounding box center [650, 503] width 20 height 20
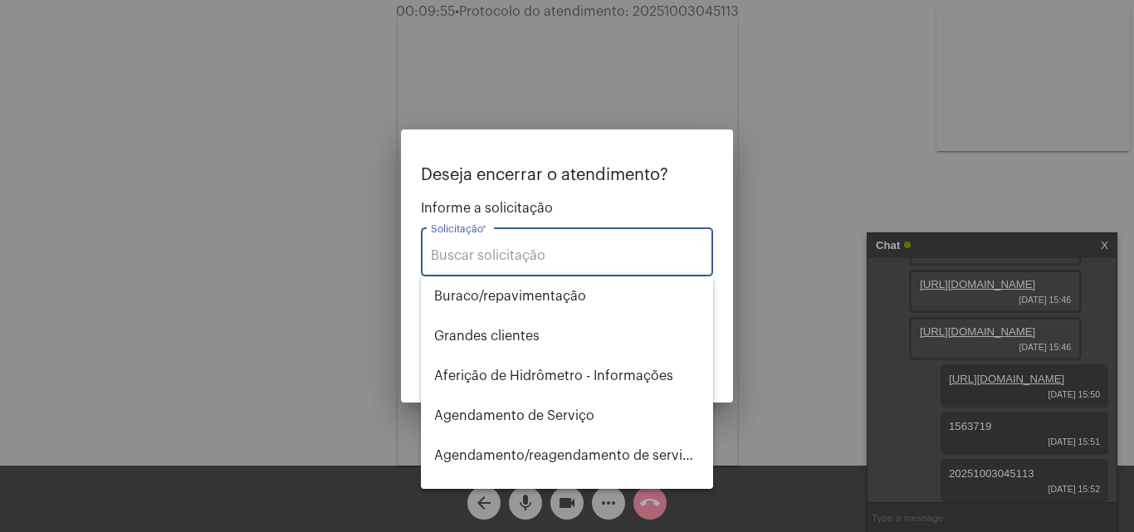
click at [519, 259] on input "Solicitação *" at bounding box center [567, 255] width 272 height 15
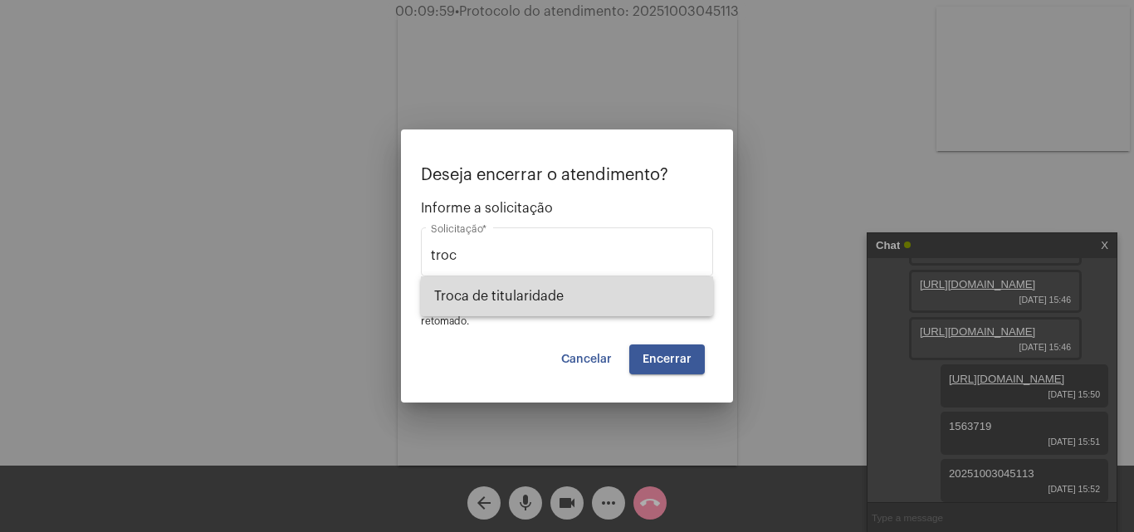
click at [521, 308] on span "Troca de titularidade" at bounding box center [567, 296] width 266 height 40
type input "Troca de titularidade"
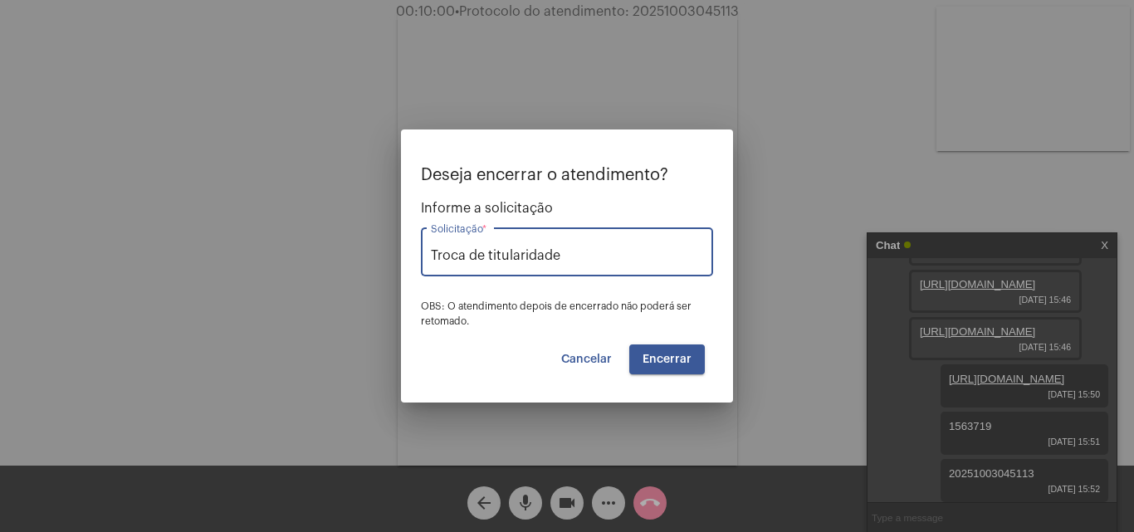
click at [671, 354] on span "Encerrar" at bounding box center [666, 360] width 49 height 12
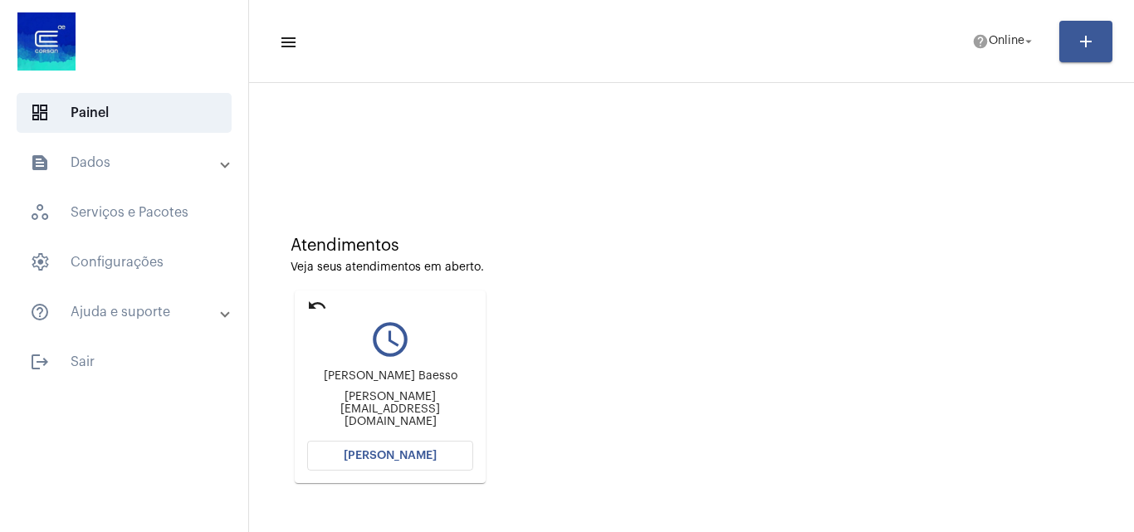
click at [401, 460] on span "Abrir Chamada" at bounding box center [390, 456] width 93 height 12
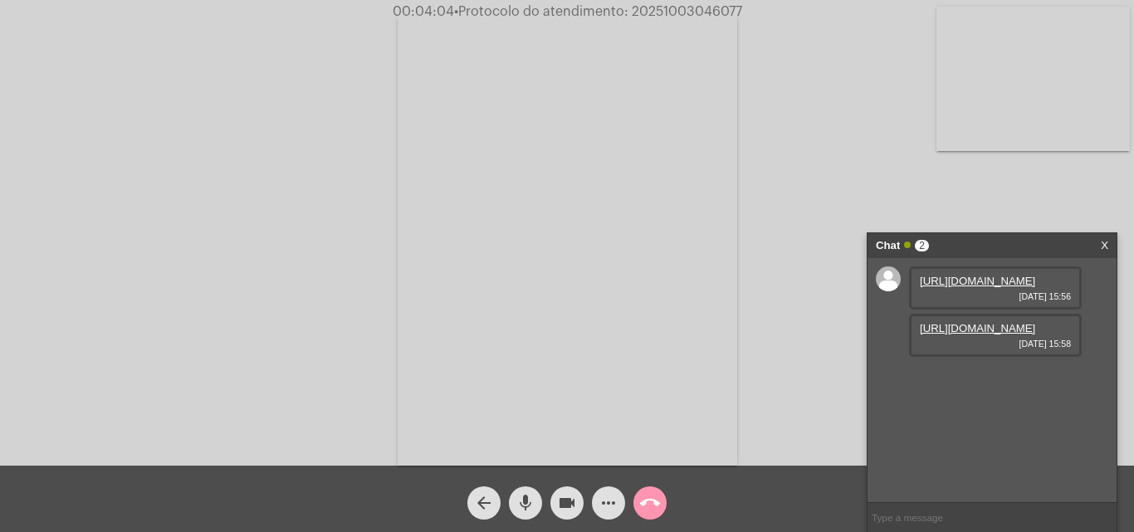
click at [978, 334] on link "https://neft-transfer-bucket.s3.amazonaws.com/temp-27eba255-25d2-0606-c738-42c9…" at bounding box center [977, 328] width 115 height 12
click at [912, 515] on input "text" at bounding box center [991, 517] width 249 height 29
paste input "Agência Reguladora: CNPJ: 92.802.784/0001-90 CORSAN SA AGER (54) 3321-6501"
type input "Agência Reguladora: CNPJ: 92.802.784/0001-90 CORSAN SA AGER (54) 3321-6501"
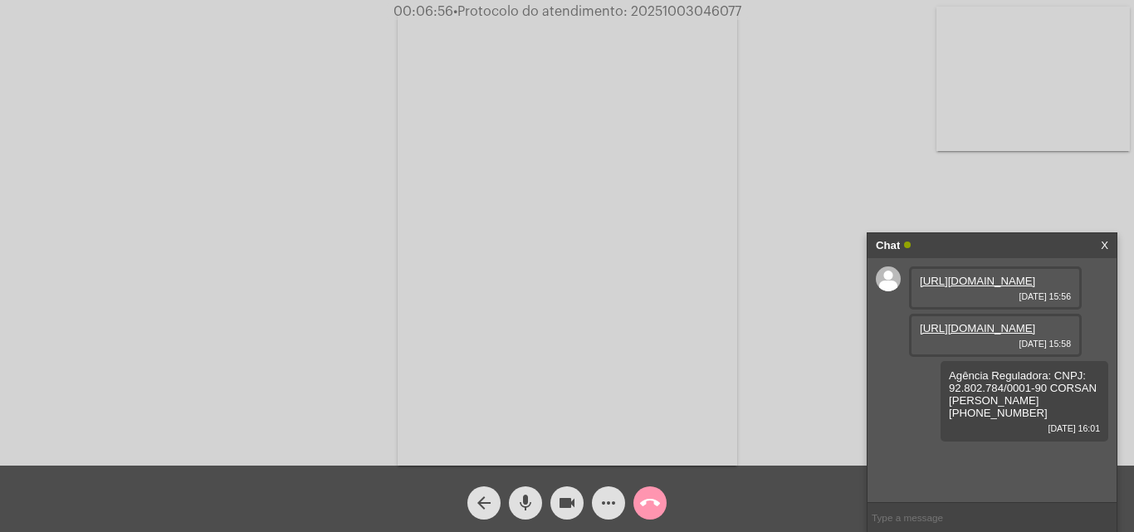
type input "S"
click at [892, 515] on input "text" at bounding box center [991, 517] width 249 height 29
paste input "51 9704-6644"
type input "51 9704-6644"
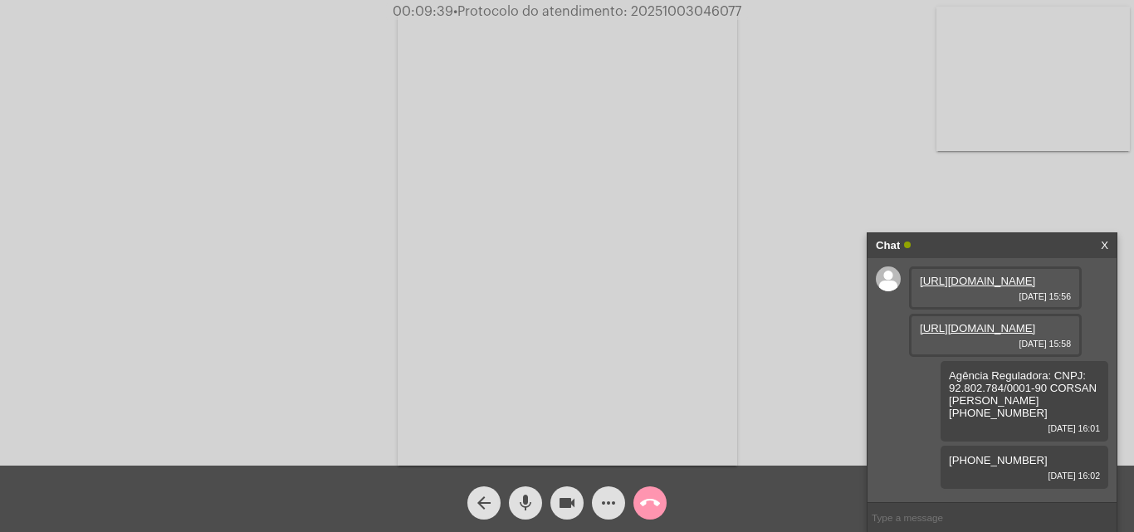
type input "s"
click at [963, 518] on input "SIA RIOGRANDENSE DE SANEAMENTO" at bounding box center [991, 517] width 249 height 29
click at [960, 519] on input "SIA RIOGRANDENCE DE SANEAMENTO" at bounding box center [991, 517] width 249 height 29
type input "SIA RIOGRANDENSE DE SANEAMENTO"
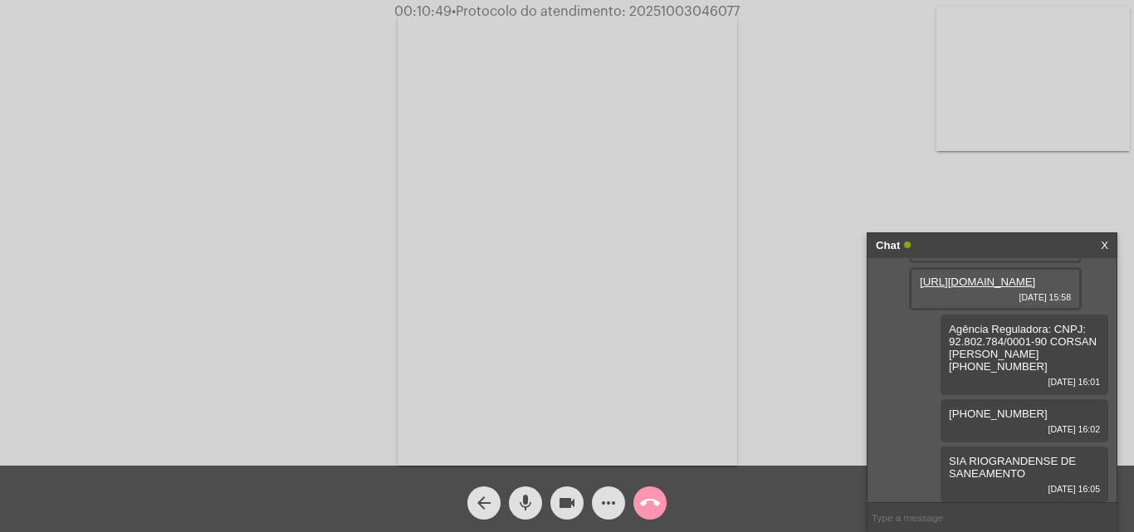
scroll to position [109, 0]
drag, startPoint x: 627, startPoint y: 11, endPoint x: 766, endPoint y: 12, distance: 139.4
click at [766, 12] on div "00:11:47 • Protocolo do atendimento: 20251003046077" at bounding box center [567, 11] width 1134 height 15
copy span "20251003046077"
click at [907, 520] on input "text" at bounding box center [991, 517] width 249 height 29
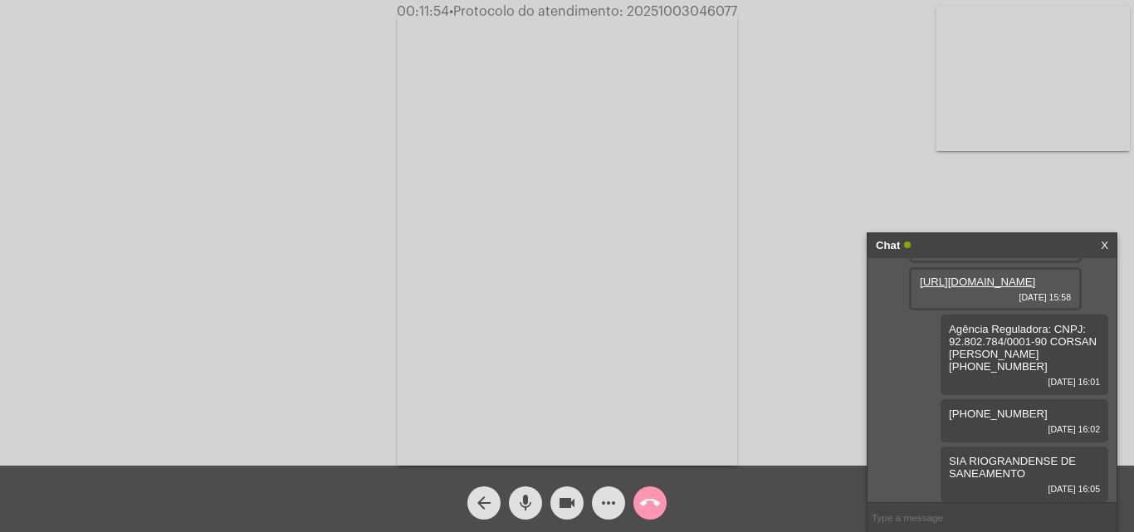
paste input "20251003046077"
type input "20251003046077"
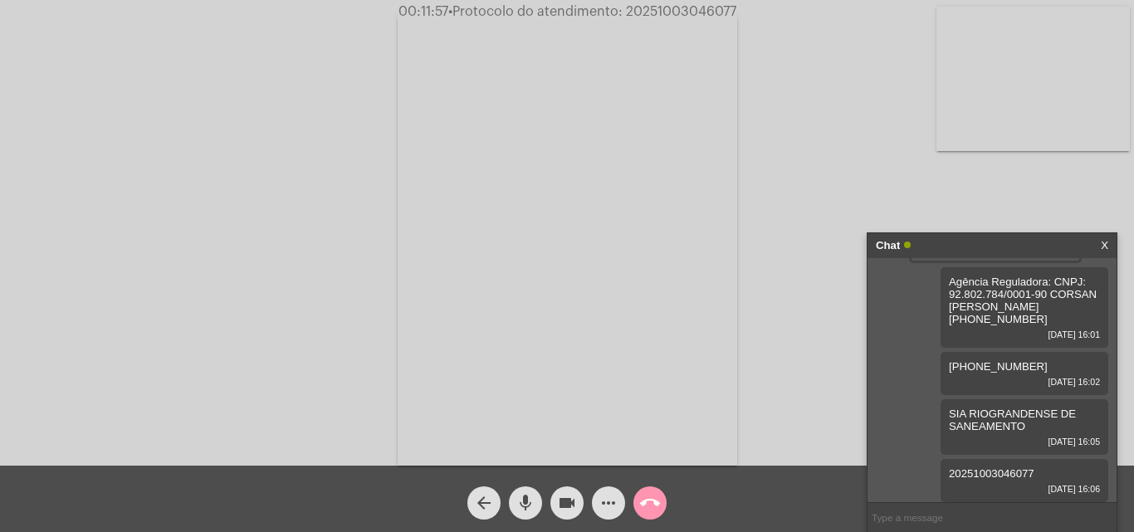
scroll to position [156, 0]
click at [649, 505] on mat-icon "call_end" at bounding box center [650, 503] width 20 height 20
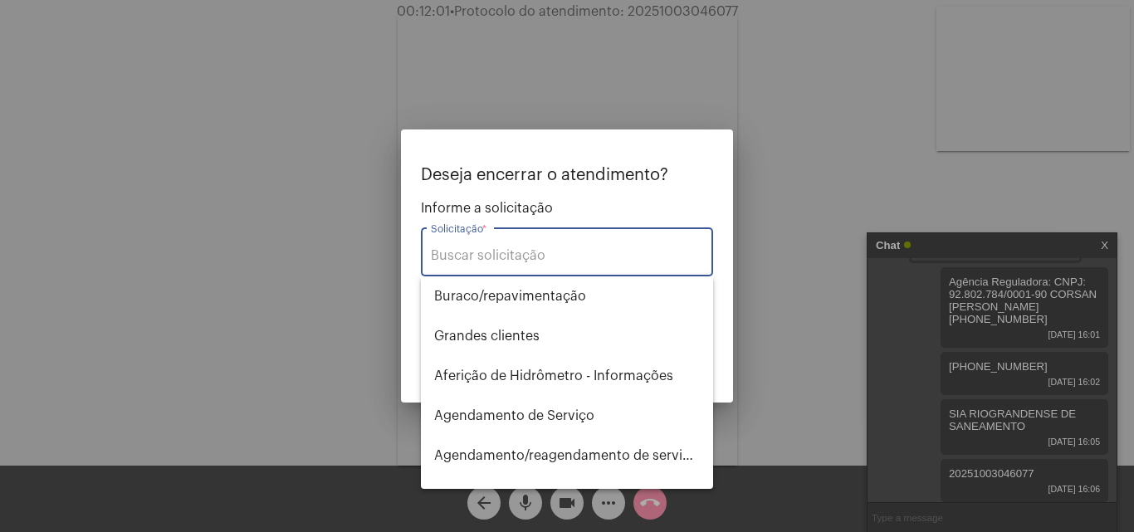
click at [519, 257] on input "Solicitação *" at bounding box center [567, 255] width 272 height 15
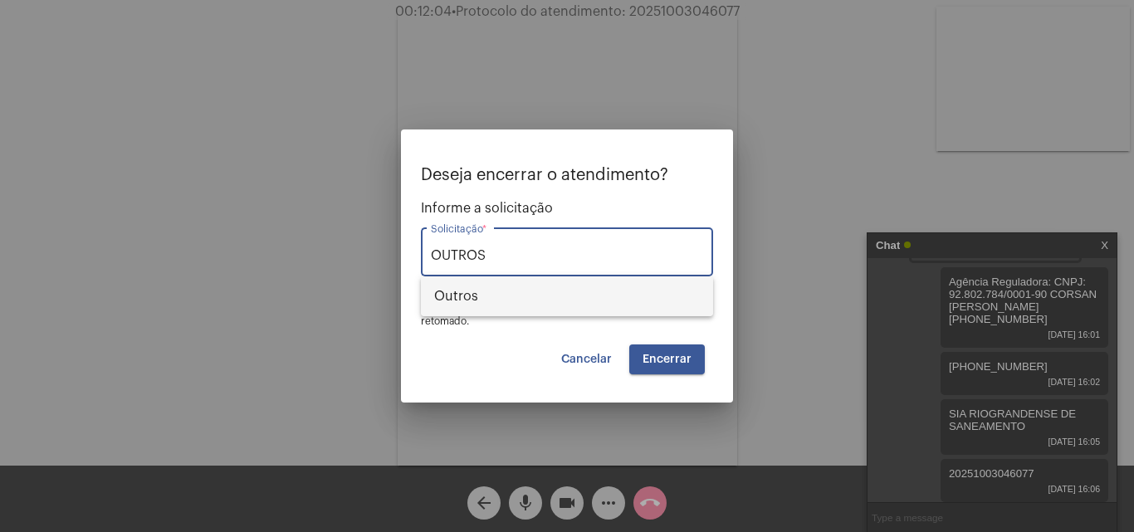
click at [482, 288] on span "Outros" at bounding box center [567, 296] width 266 height 40
type input "Outros"
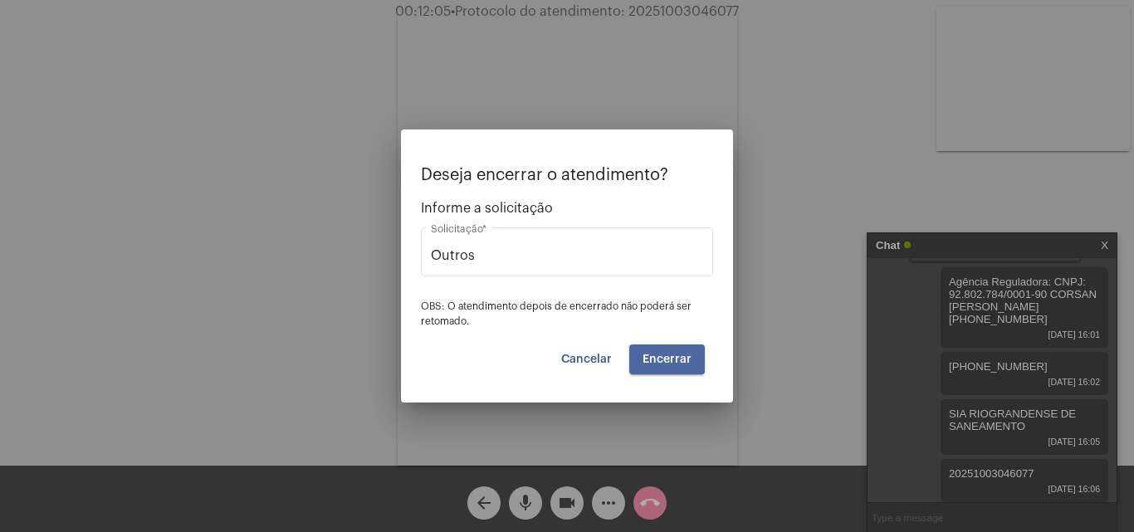
click at [660, 350] on button "Encerrar" at bounding box center [667, 359] width 76 height 30
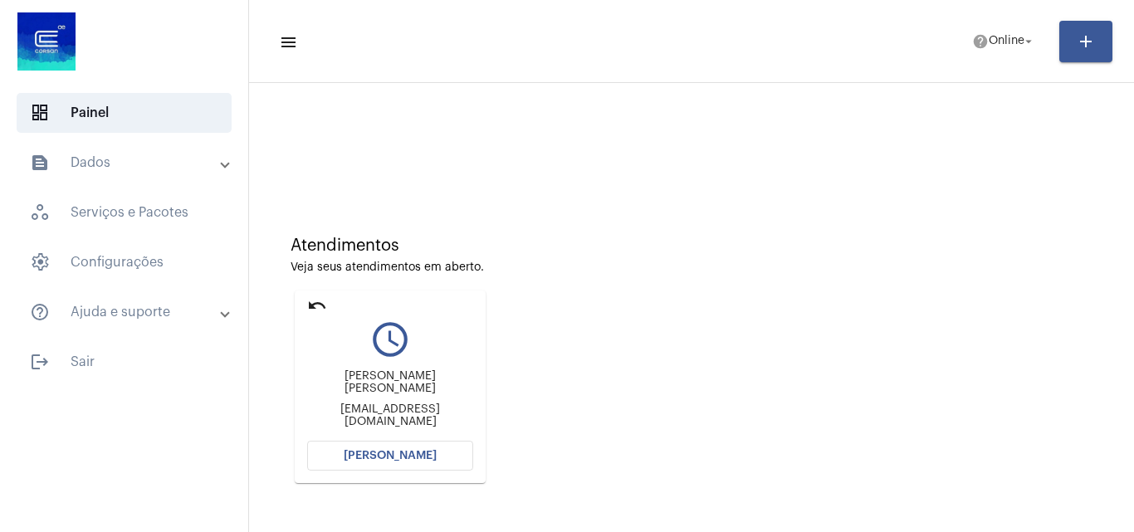
click at [395, 459] on span "Abrir Chamada" at bounding box center [390, 456] width 93 height 12
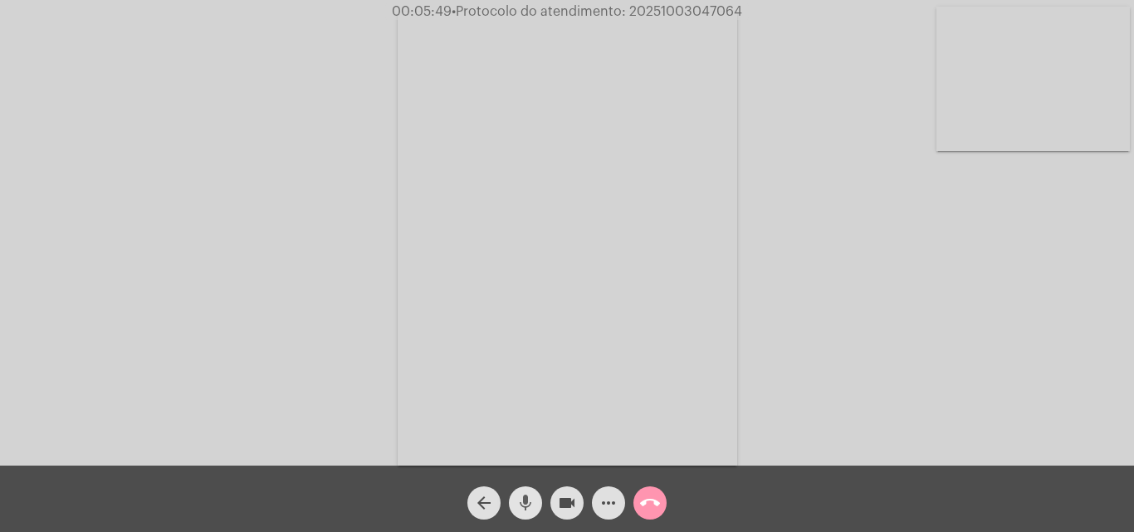
click at [522, 505] on mat-icon "mic" at bounding box center [525, 503] width 20 height 20
click at [564, 510] on mat-icon "videocam" at bounding box center [567, 503] width 20 height 20
click at [529, 500] on mat-icon "mic_off" at bounding box center [525, 503] width 20 height 20
click at [529, 500] on mat-icon "mic" at bounding box center [525, 503] width 20 height 20
click at [515, 507] on button "mic_off" at bounding box center [525, 502] width 33 height 33
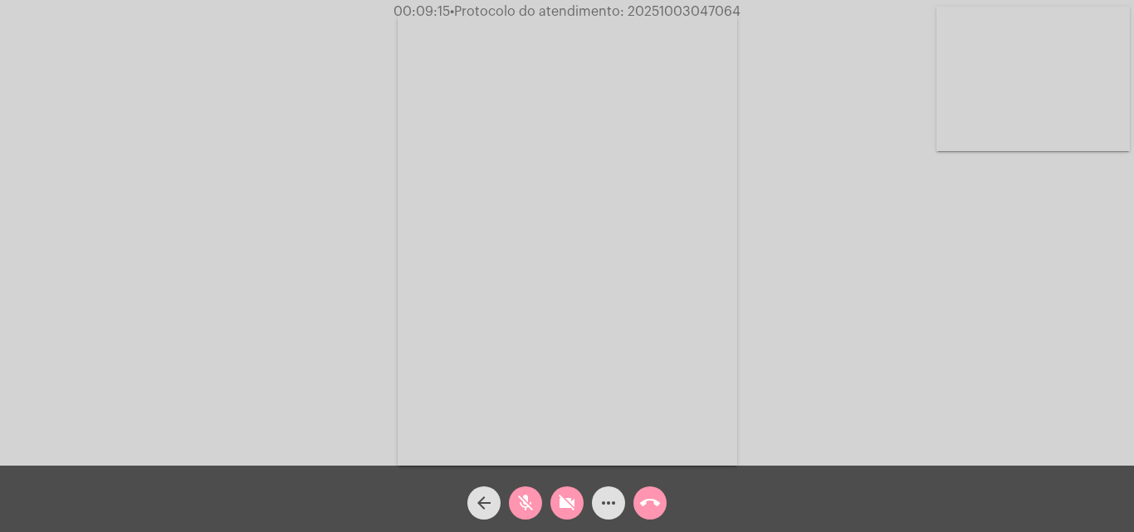
click at [563, 504] on mat-icon "videocam_off" at bounding box center [567, 503] width 20 height 20
click at [519, 504] on mat-icon "mic" at bounding box center [525, 503] width 20 height 20
click at [517, 504] on mat-icon "mic_off" at bounding box center [525, 503] width 20 height 20
click at [603, 504] on mat-icon "more_horiz" at bounding box center [608, 503] width 20 height 20
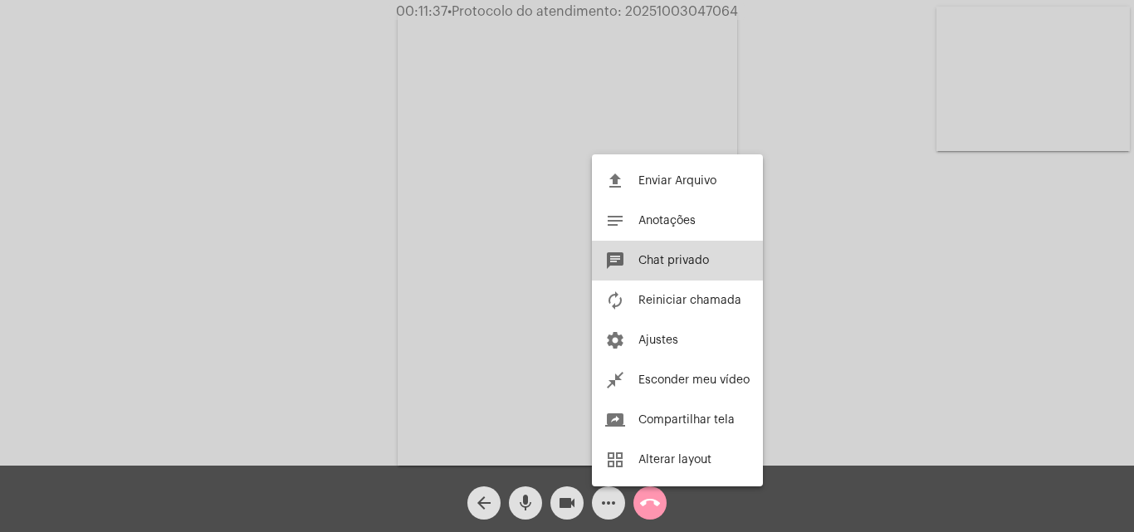
click at [668, 261] on span "Chat privado" at bounding box center [673, 261] width 71 height 12
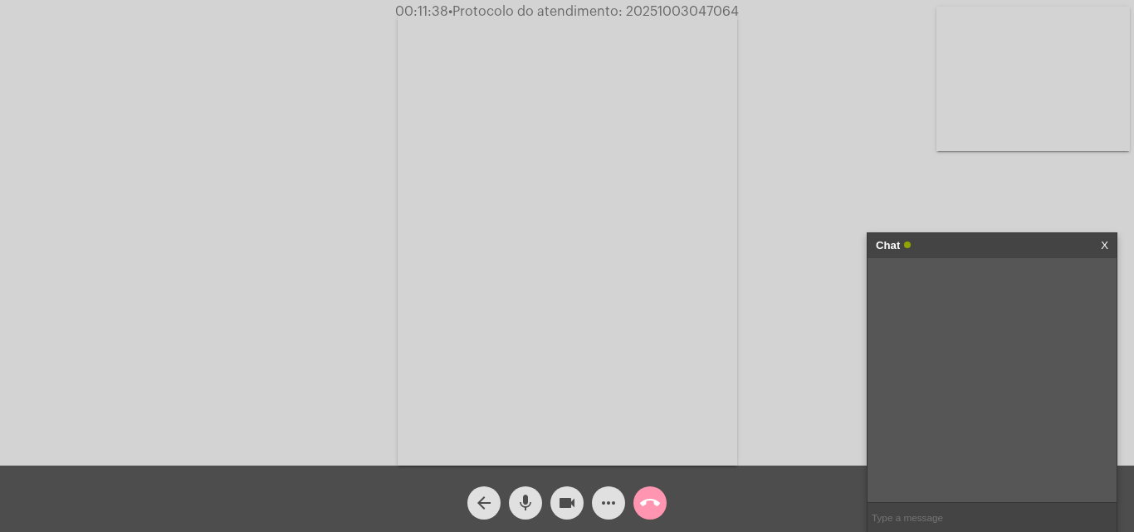
click at [887, 517] on input "text" at bounding box center [991, 517] width 249 height 29
paste input "2025/3713478"
click at [896, 518] on input "2025/3713478" at bounding box center [991, 517] width 249 height 29
click at [934, 517] on input "20253713478" at bounding box center [991, 517] width 249 height 29
paste input "VERIFICAÇÃO DE ESGOTAMENTO SANITÁRIO"
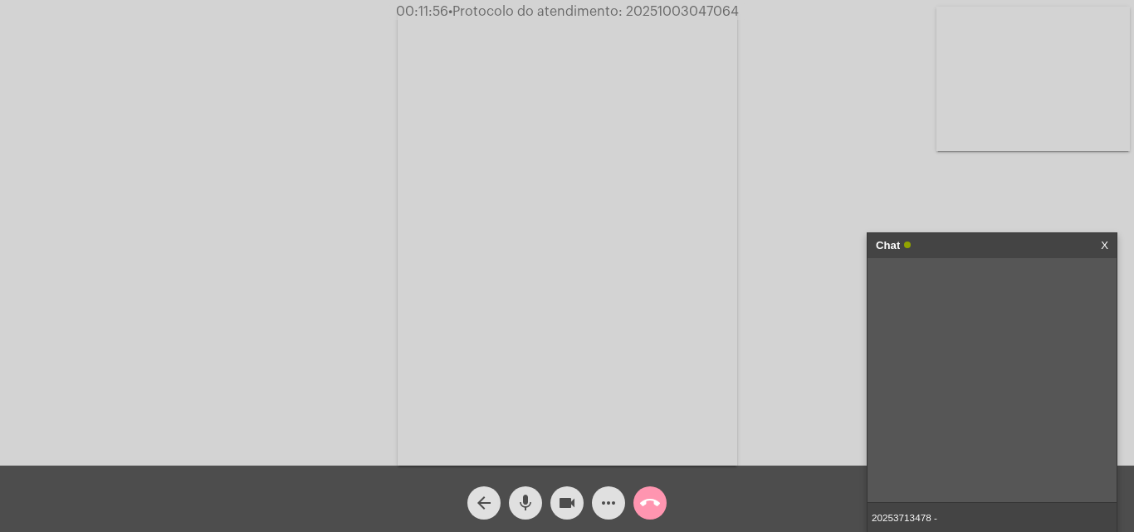
type input "20253713478 - VERIFICAÇÃO DE ESGOTAMENTO SANITÁRIO"
drag, startPoint x: 627, startPoint y: 11, endPoint x: 740, endPoint y: 3, distance: 113.1
click at [740, 3] on span "00:13:11 • Protocolo do atendimento: 20251003047064" at bounding box center [567, 11] width 354 height 17
copy span "20251003047064"
click at [647, 501] on mat-icon "call_end" at bounding box center [650, 503] width 20 height 20
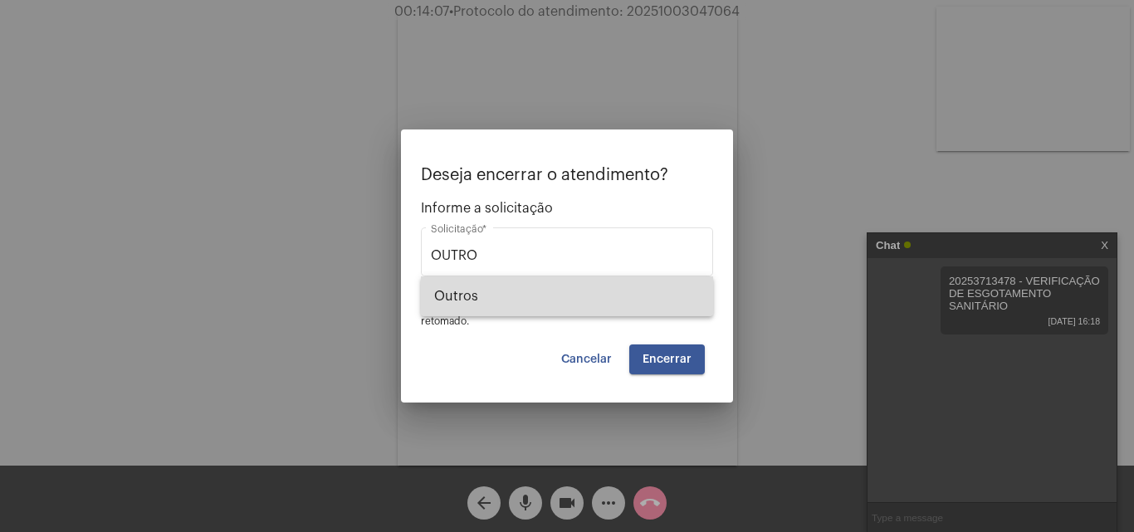
click at [488, 289] on span "Outros" at bounding box center [567, 296] width 266 height 40
type input "Outros"
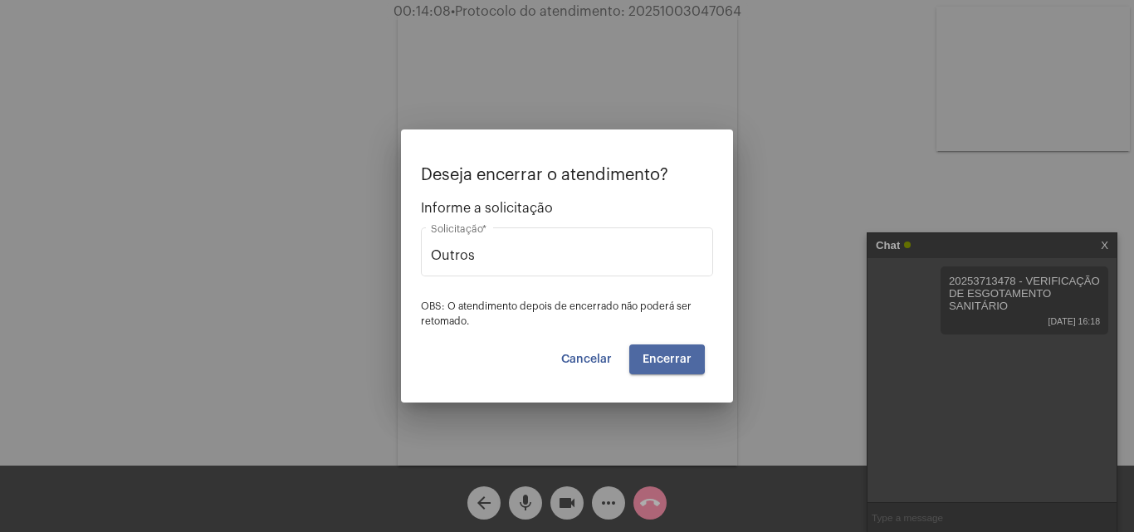
click at [663, 359] on span "Encerrar" at bounding box center [666, 360] width 49 height 12
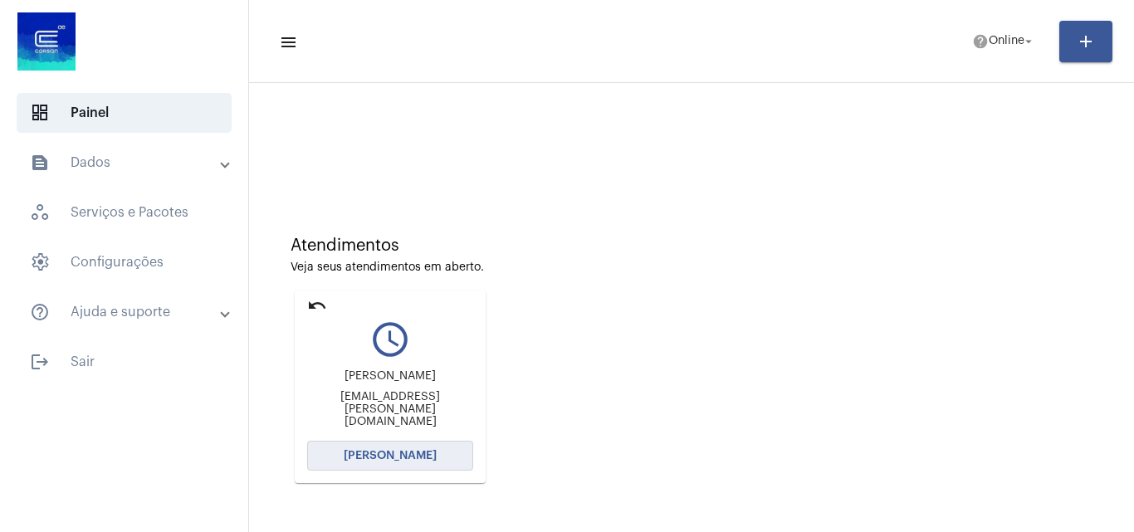
click at [377, 442] on button "Abrir Chamada" at bounding box center [390, 456] width 166 height 30
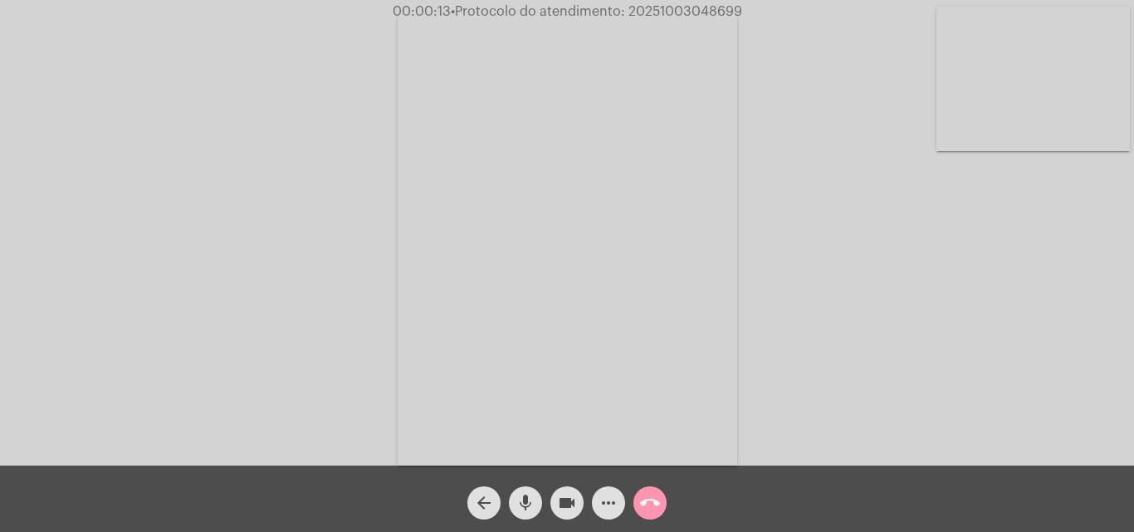
click at [869, 369] on div "Acessando Câmera e Microfone..." at bounding box center [567, 237] width 1130 height 466
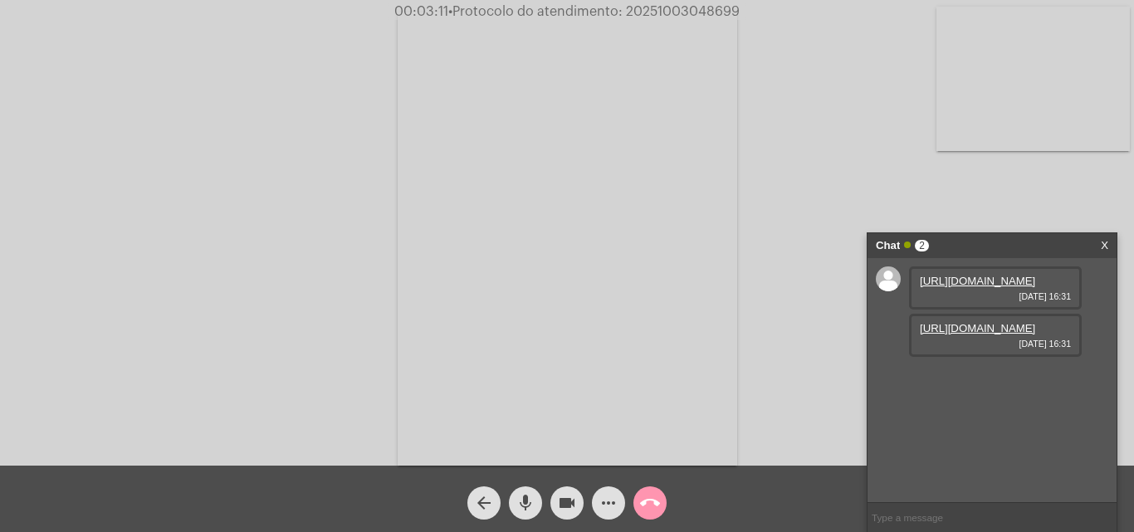
click at [952, 287] on link "https://neft-transfer-bucket.s3.amazonaws.com/temp-0c259eef-dcb7-f4f1-3a2b-ad10…" at bounding box center [977, 281] width 115 height 12
click at [969, 334] on link "https://neft-transfer-bucket.s3.amazonaws.com/temp-665b1b02-67af-4a82-2a09-f4dd…" at bounding box center [977, 328] width 115 height 12
click at [948, 382] on link "https://neft-transfer-bucket.s3.amazonaws.com/temp-1cec19bc-f8d6-c5e0-f67a-615f…" at bounding box center [977, 375] width 115 height 12
click at [520, 505] on mat-icon "mic" at bounding box center [525, 503] width 20 height 20
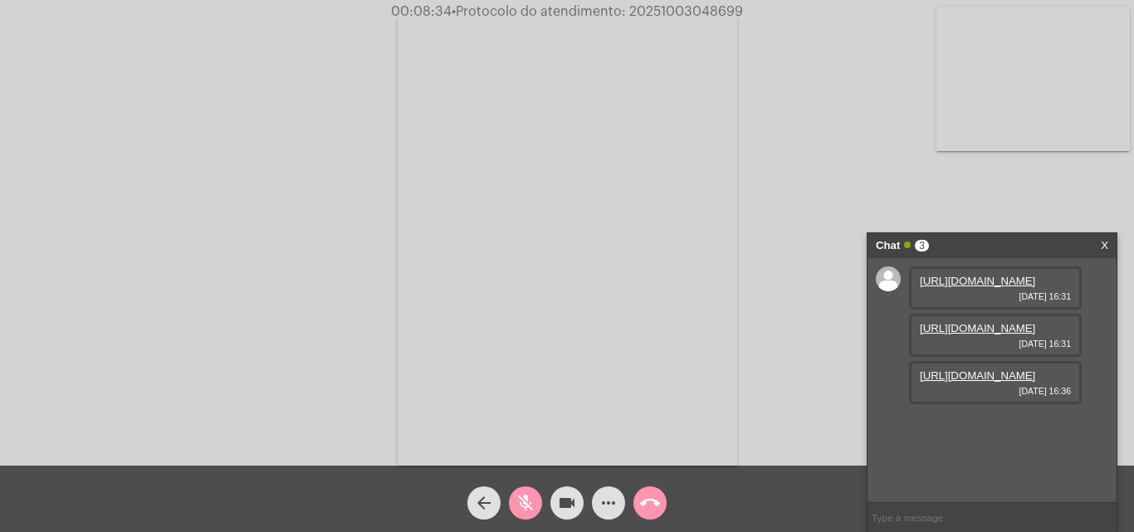
click at [564, 498] on mat-icon "videocam" at bounding box center [567, 503] width 20 height 20
click at [525, 498] on mat-icon "mic_off" at bounding box center [525, 503] width 20 height 20
click at [560, 506] on mat-icon "videocam_off" at bounding box center [567, 503] width 20 height 20
click at [948, 284] on link "https://neft-transfer-bucket.s3.amazonaws.com/temp-0c259eef-dcb7-f4f1-3a2b-ad10…" at bounding box center [977, 281] width 115 height 12
click at [937, 334] on link "https://neft-transfer-bucket.s3.amazonaws.com/temp-665b1b02-67af-4a82-2a09-f4dd…" at bounding box center [977, 328] width 115 height 12
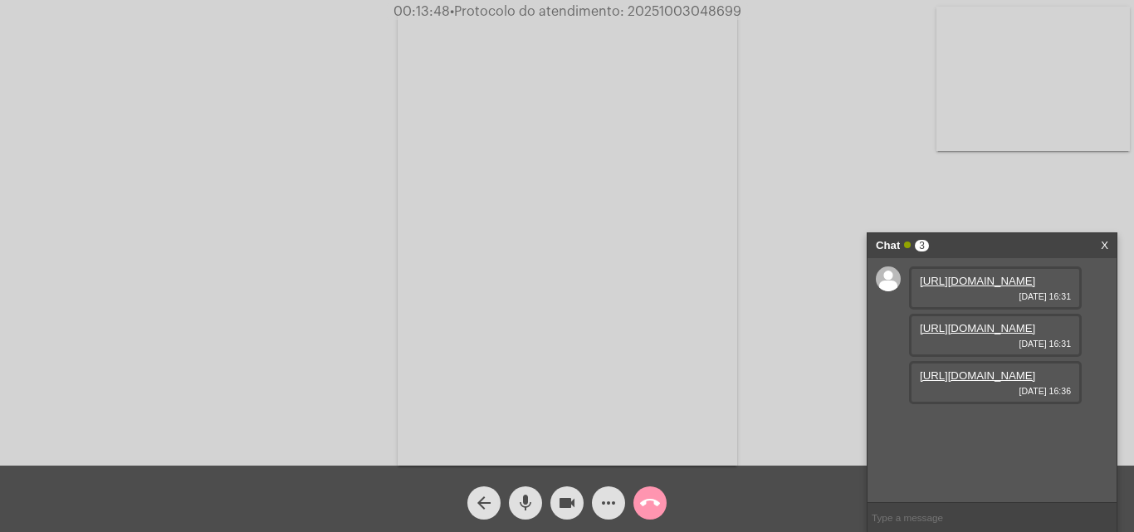
click at [607, 502] on mat-icon "more_horiz" at bounding box center [608, 503] width 20 height 20
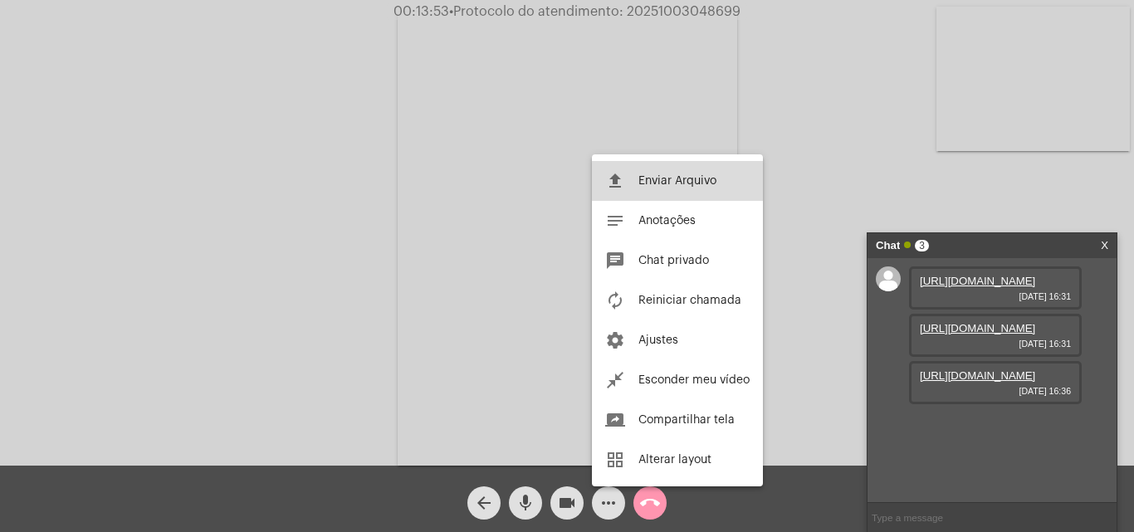
click at [657, 182] on span "Enviar Arquivo" at bounding box center [677, 181] width 78 height 12
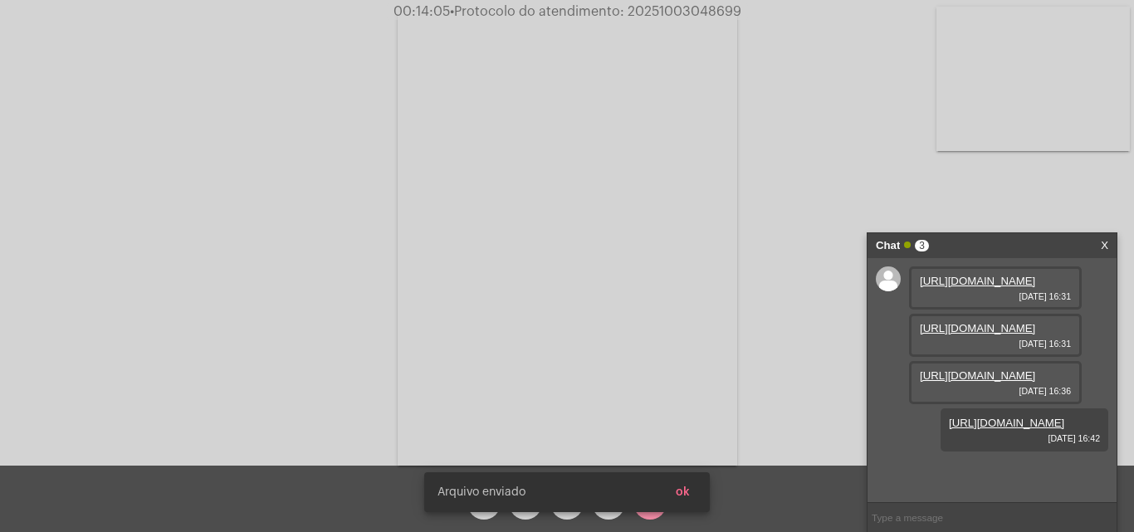
scroll to position [99, 0]
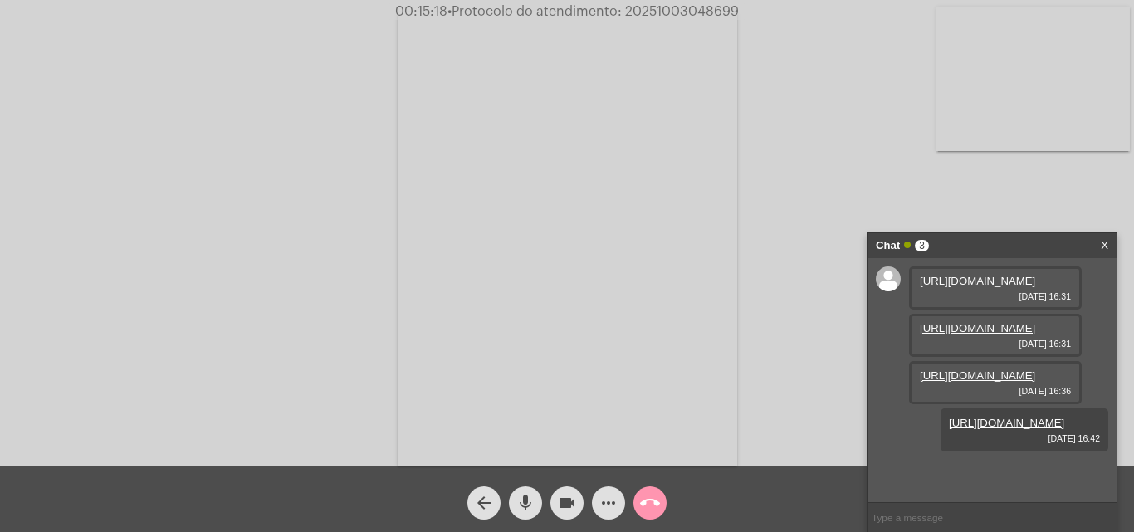
drag, startPoint x: 623, startPoint y: 14, endPoint x: 780, endPoint y: 17, distance: 156.9
click at [780, 17] on div "00:15:18 • Protocolo do atendimento: 20251003048699" at bounding box center [567, 11] width 1134 height 15
copy span "20251003048699"
click at [887, 517] on input "text" at bounding box center [991, 517] width 249 height 29
paste input "20251003048699"
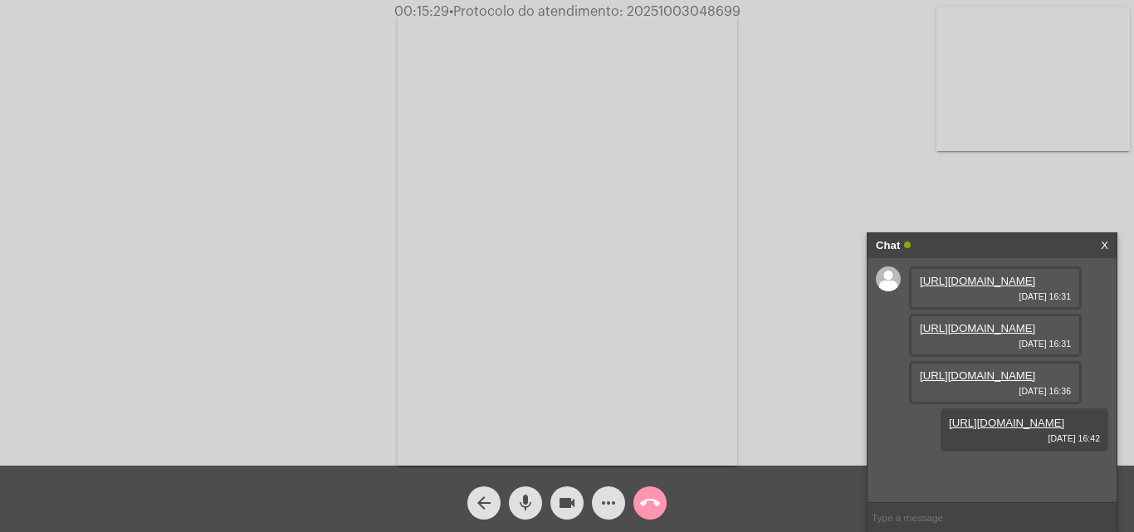
type input "20251003048699"
click at [647, 507] on mat-icon "call_end" at bounding box center [650, 503] width 20 height 20
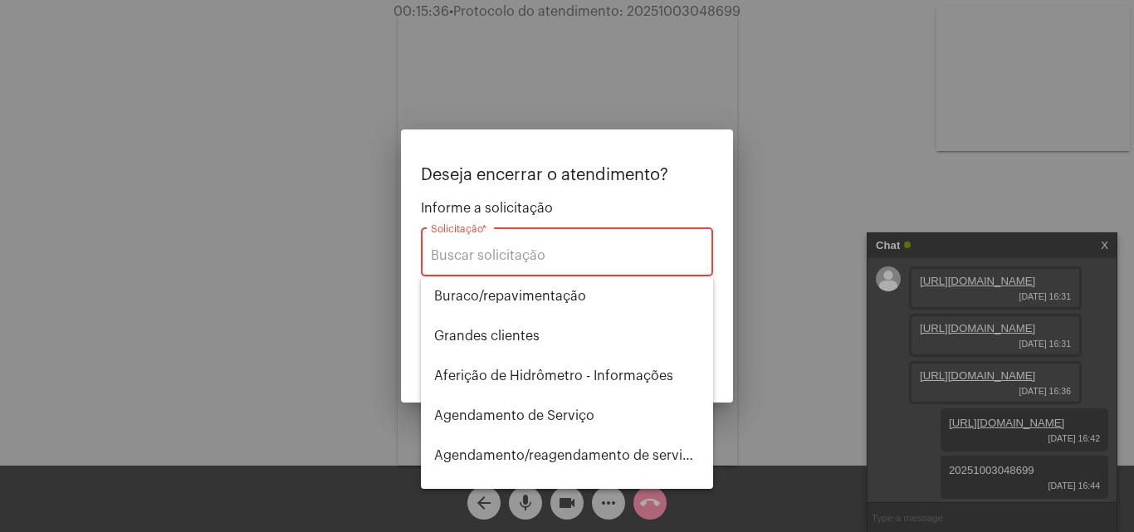
click at [484, 271] on div "Solicitação *" at bounding box center [567, 250] width 272 height 52
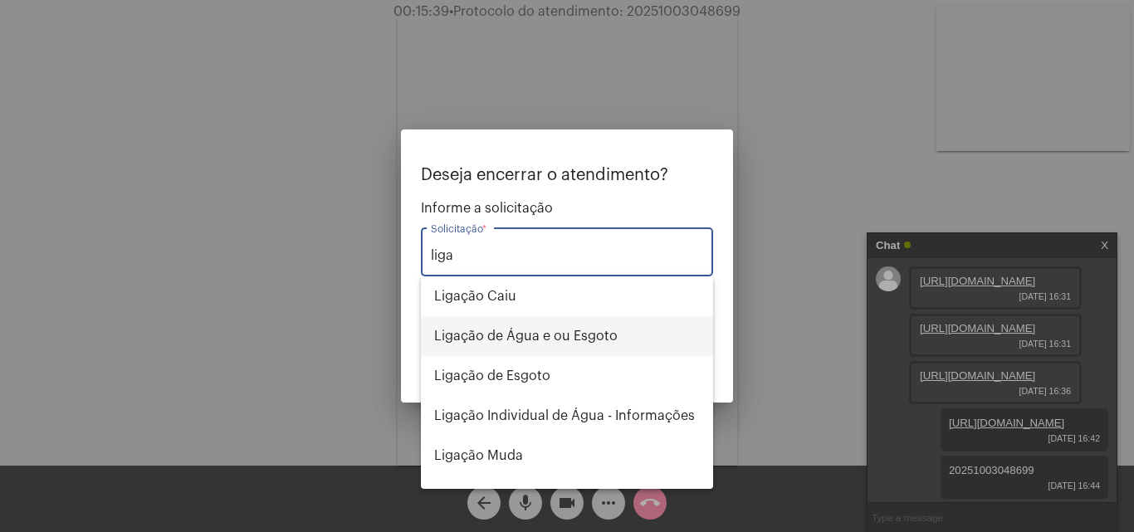
click at [522, 330] on span "Ligação de Água e ou Esgoto" at bounding box center [567, 336] width 266 height 40
type input "Ligação de Água e ou Esgoto"
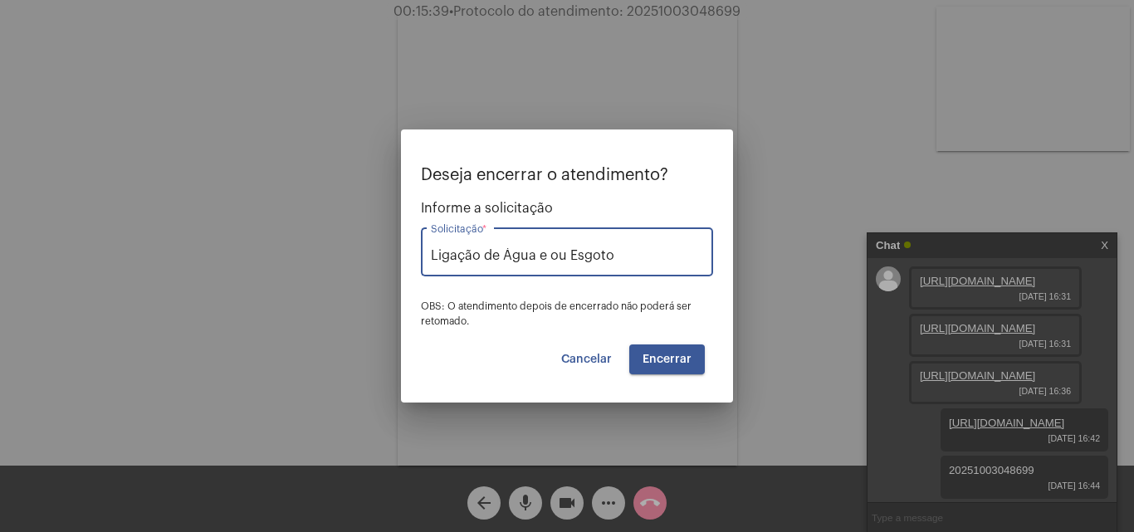
click at [652, 352] on button "Encerrar" at bounding box center [667, 359] width 76 height 30
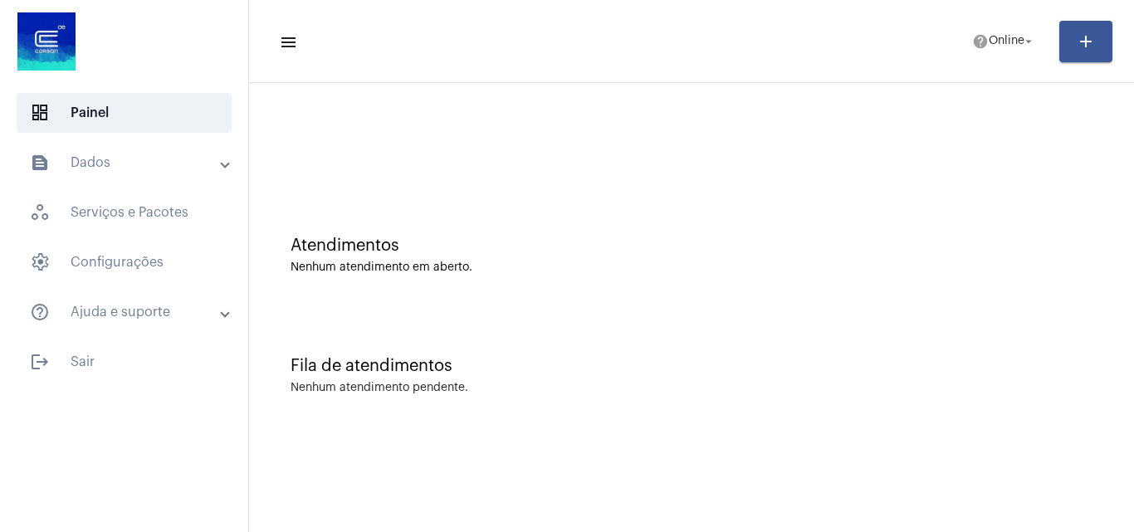
click at [107, 166] on mat-panel-title "text_snippet_outlined Dados" at bounding box center [126, 163] width 192 height 20
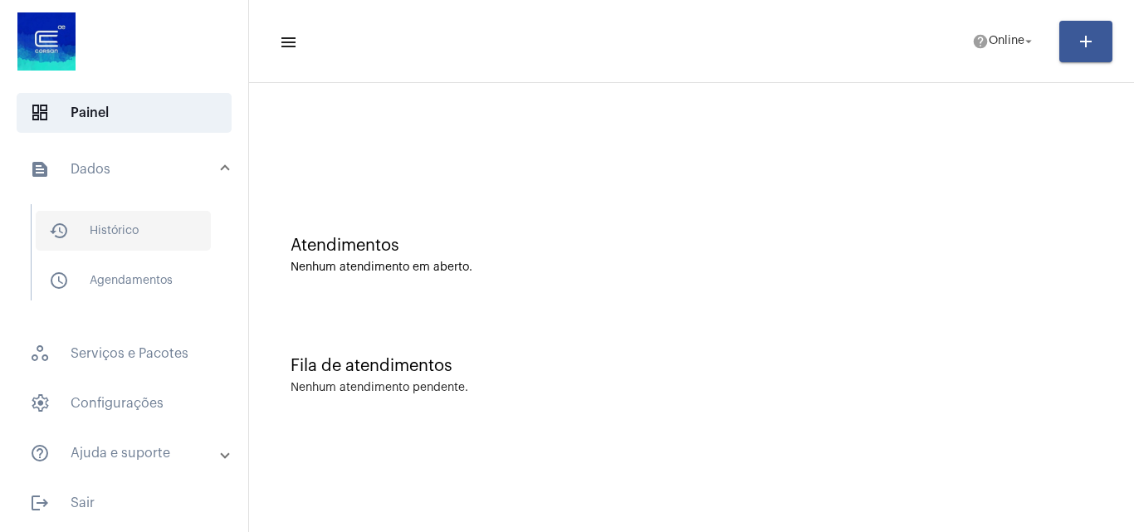
click at [127, 237] on span "history_outlined Histórico" at bounding box center [123, 231] width 175 height 40
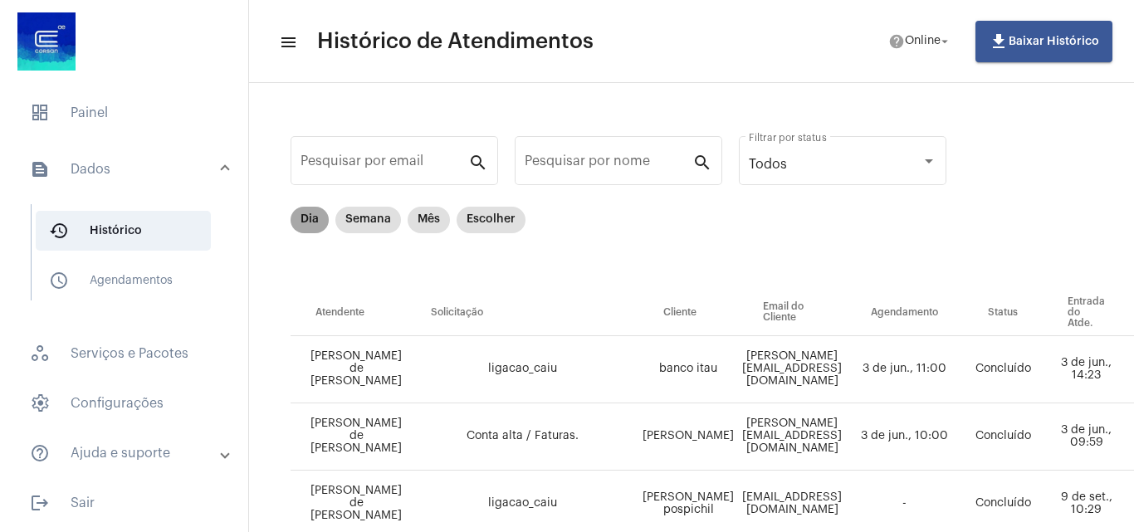
click at [318, 222] on mat-chip "Dia" at bounding box center [309, 220] width 38 height 27
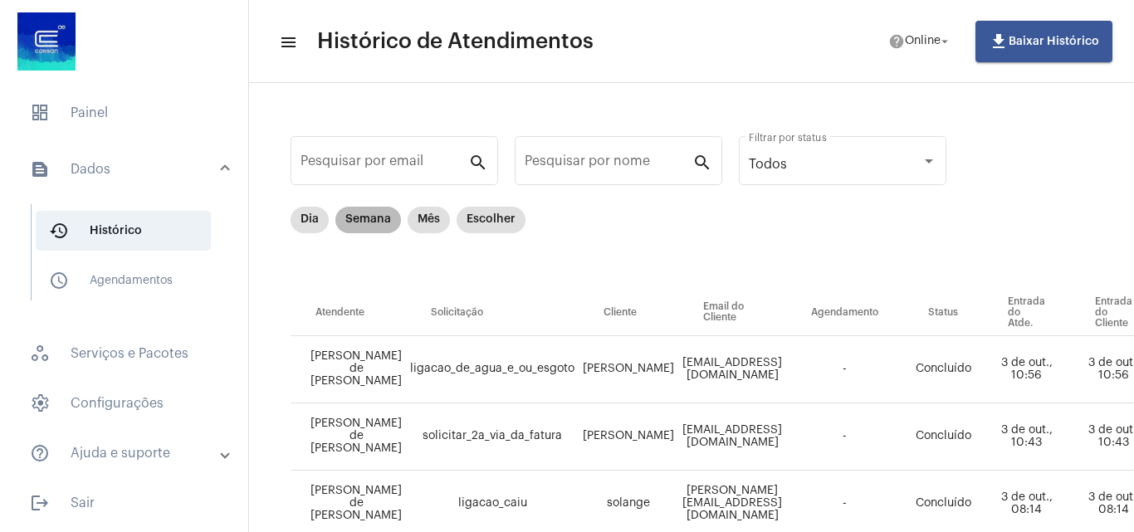
click at [358, 222] on mat-chip "Semana" at bounding box center [368, 220] width 66 height 27
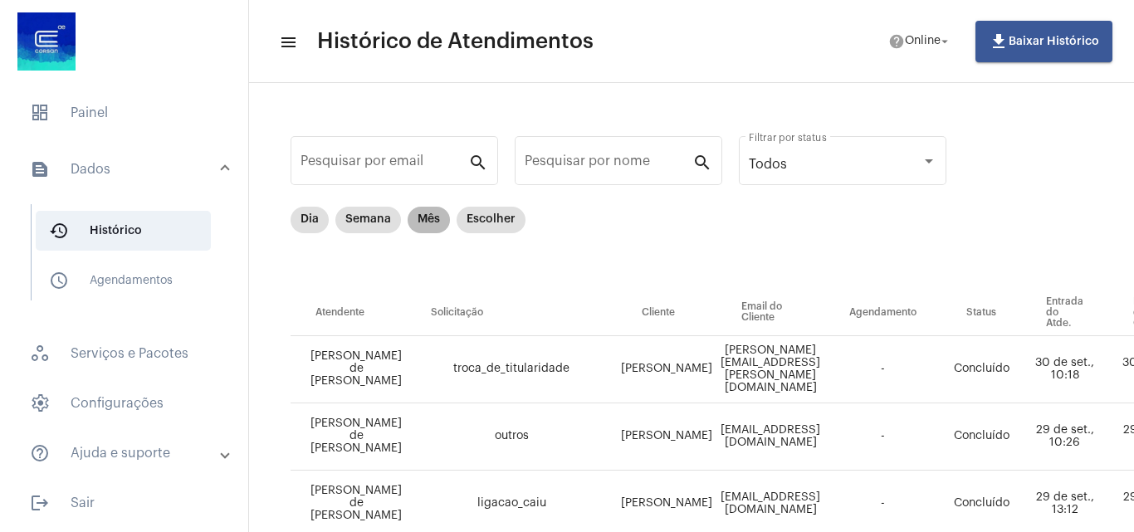
click at [421, 213] on mat-chip "Mês" at bounding box center [429, 220] width 42 height 27
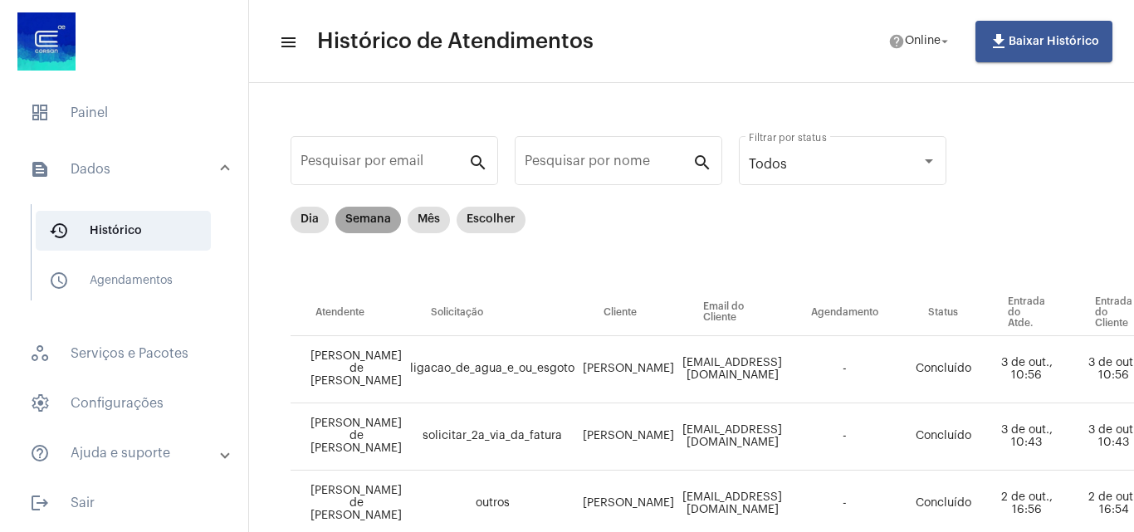
click at [375, 222] on mat-chip "Semana" at bounding box center [368, 220] width 66 height 27
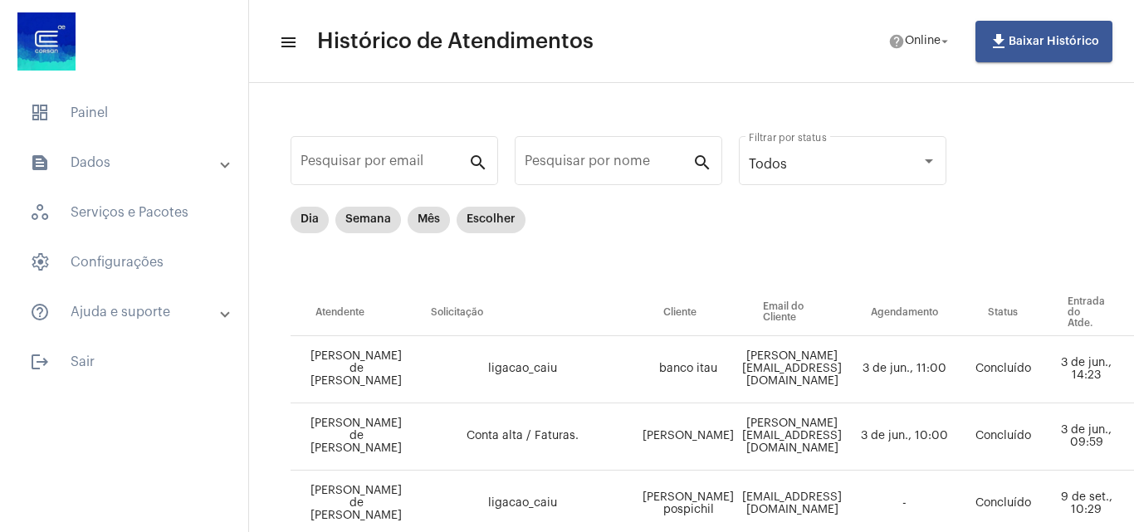
click at [330, 205] on mat-form-field "Pesquisar por email search" at bounding box center [393, 170] width 207 height 74
click at [358, 220] on mat-chip "Semana" at bounding box center [368, 220] width 66 height 27
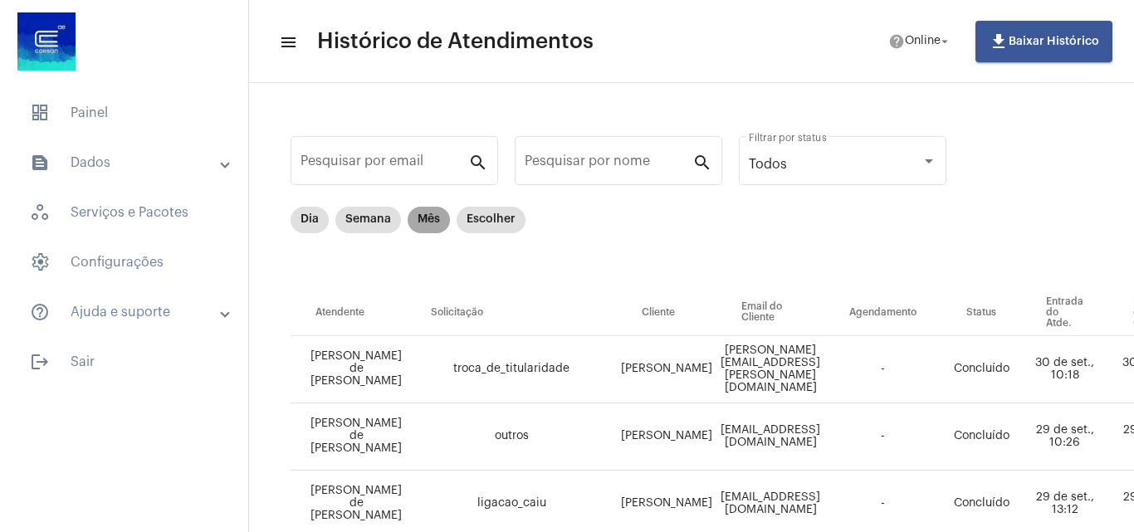
click at [436, 220] on mat-chip "Mês" at bounding box center [429, 220] width 42 height 27
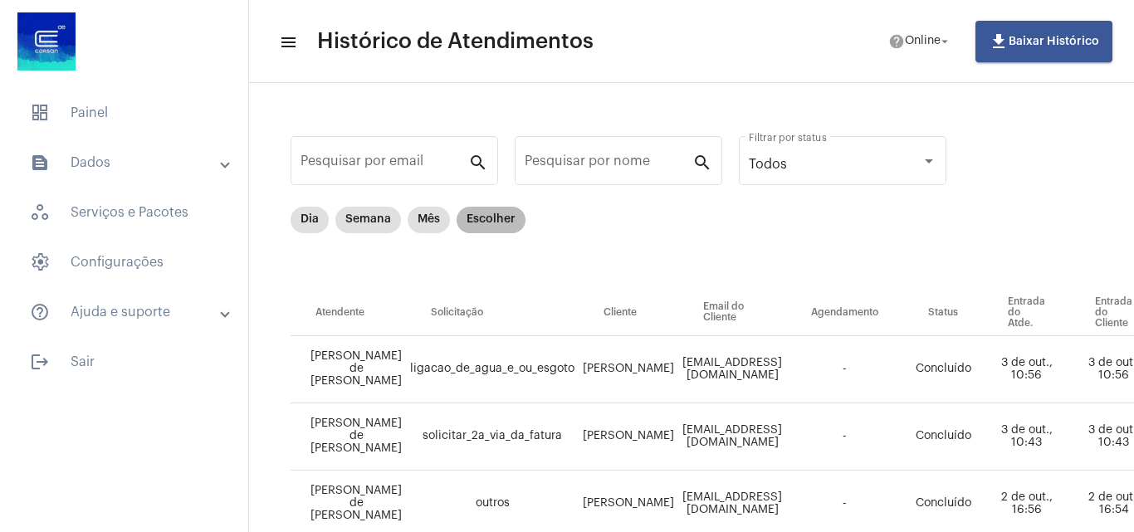
click at [482, 215] on mat-chip "Escolher" at bounding box center [490, 220] width 69 height 27
click at [315, 222] on mat-chip "Dia" at bounding box center [309, 220] width 38 height 27
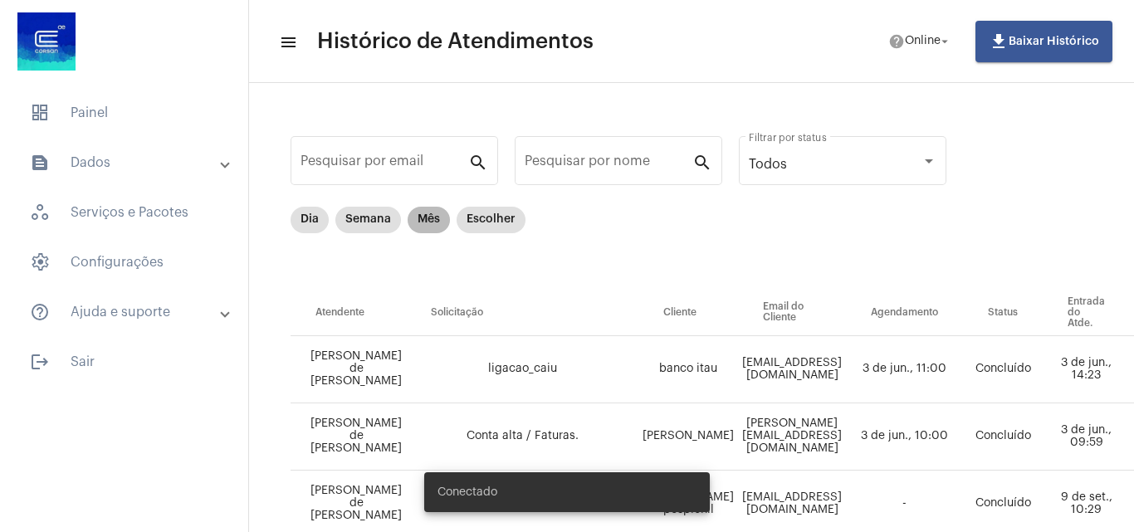
click at [418, 213] on mat-chip "Mês" at bounding box center [429, 220] width 42 height 27
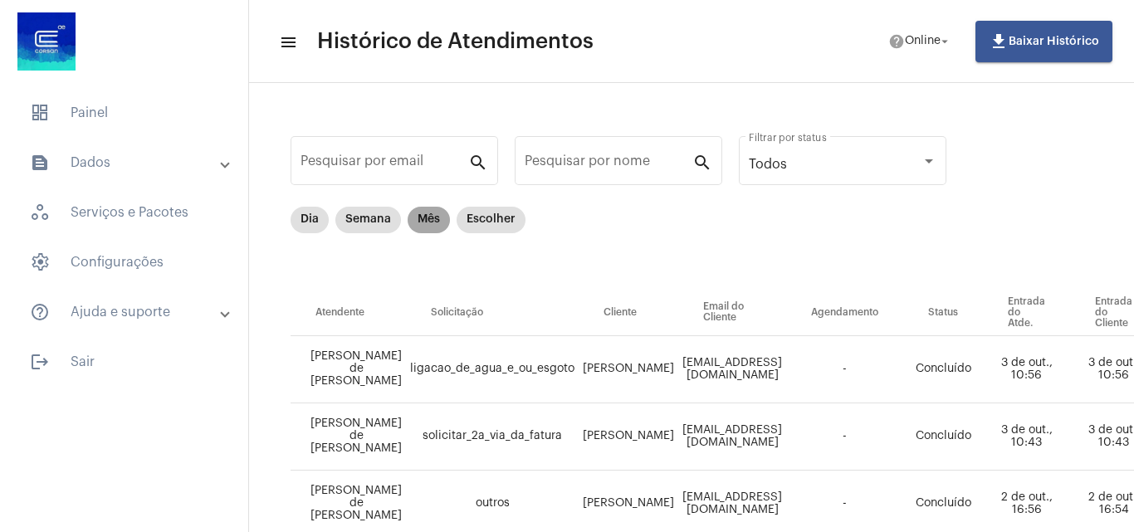
click at [429, 228] on mat-chip "Mês" at bounding box center [429, 220] width 42 height 27
click at [295, 227] on mat-chip "Dia" at bounding box center [309, 220] width 38 height 27
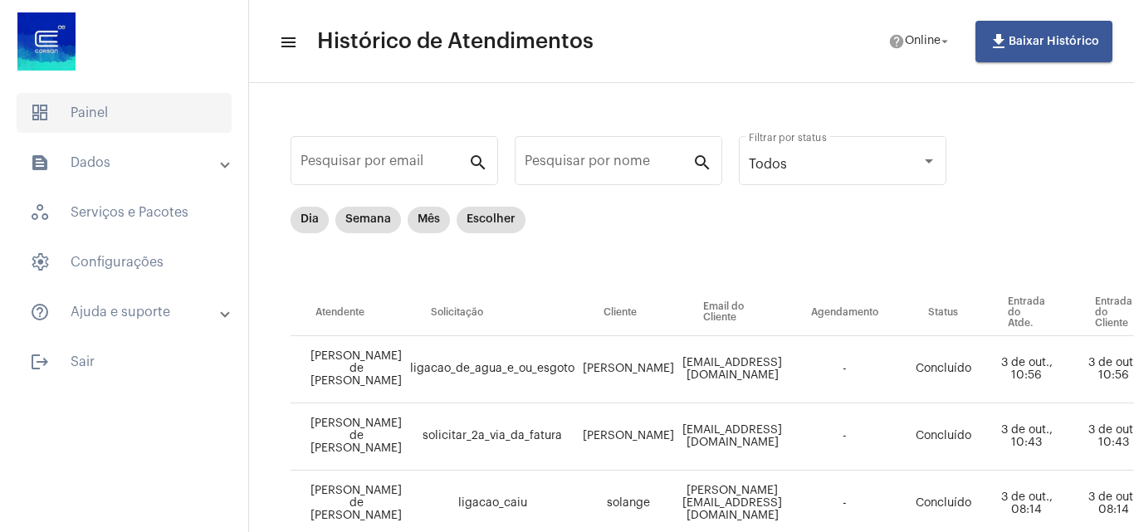
click at [140, 121] on span "dashboard Painel" at bounding box center [124, 113] width 215 height 40
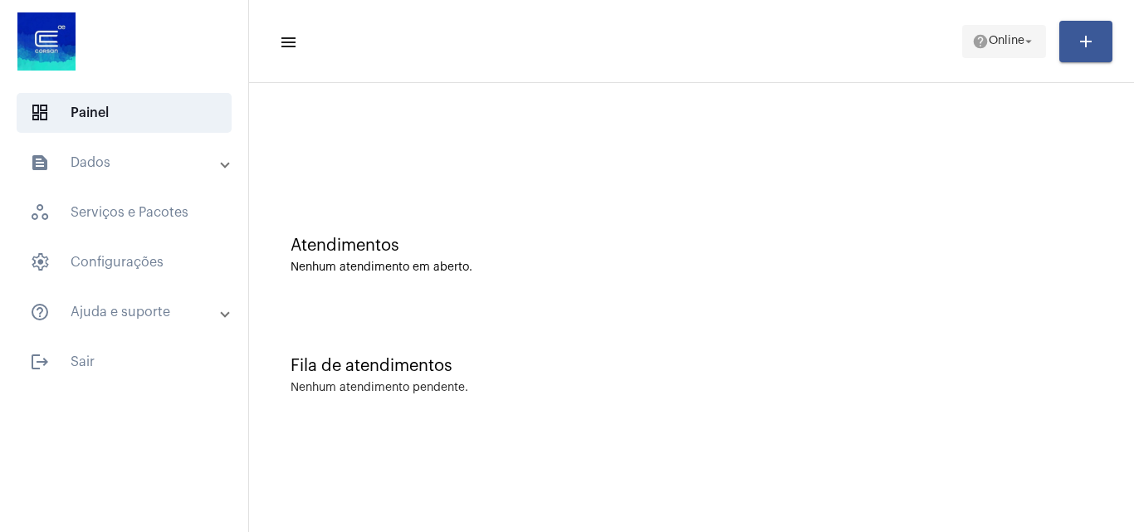
click at [1002, 46] on span "Online" at bounding box center [1007, 42] width 36 height 12
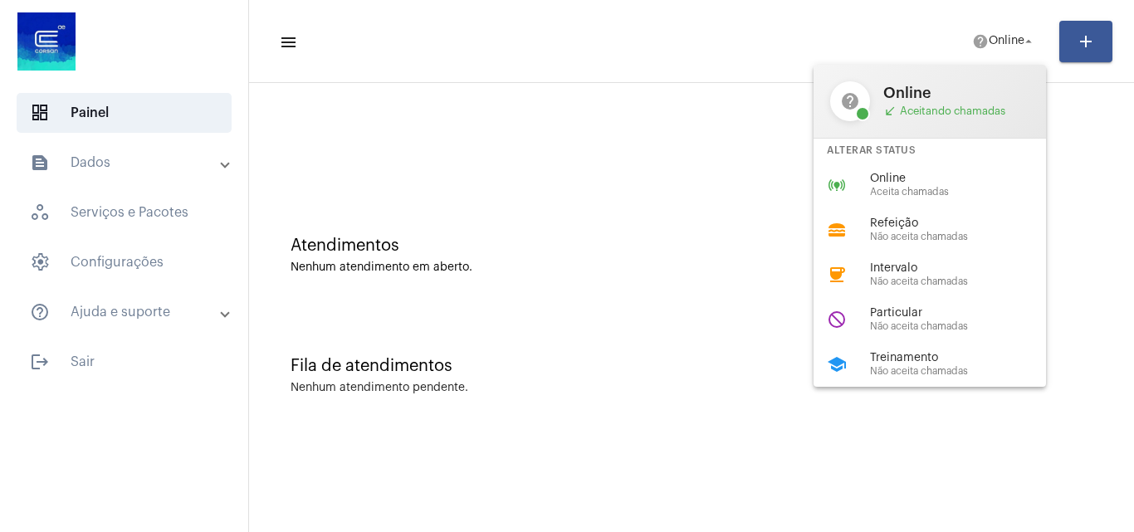
click at [882, 309] on span "Particular" at bounding box center [964, 313] width 189 height 12
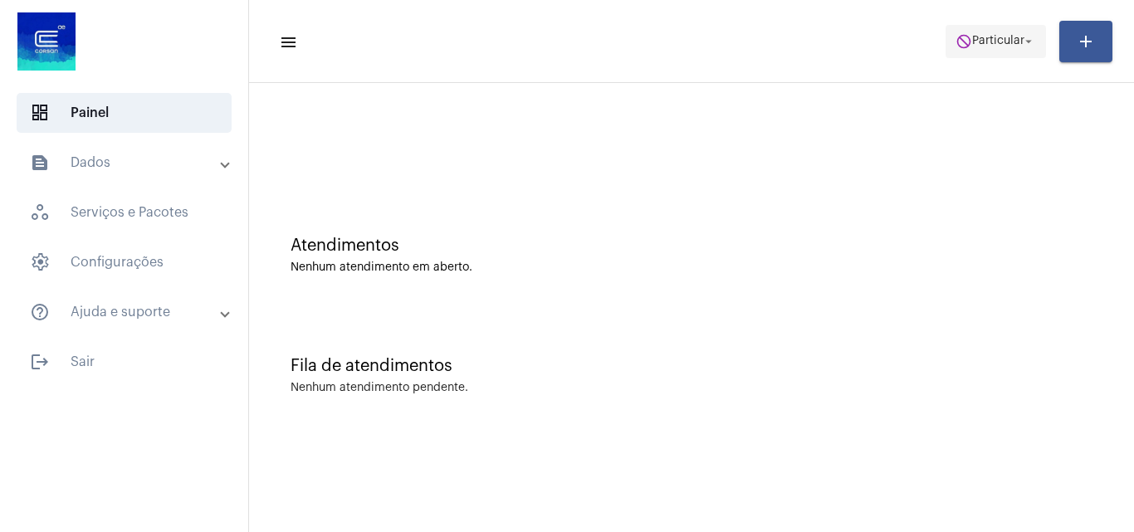
click at [978, 27] on span "do_not_disturb Particular arrow_drop_down" at bounding box center [995, 41] width 81 height 30
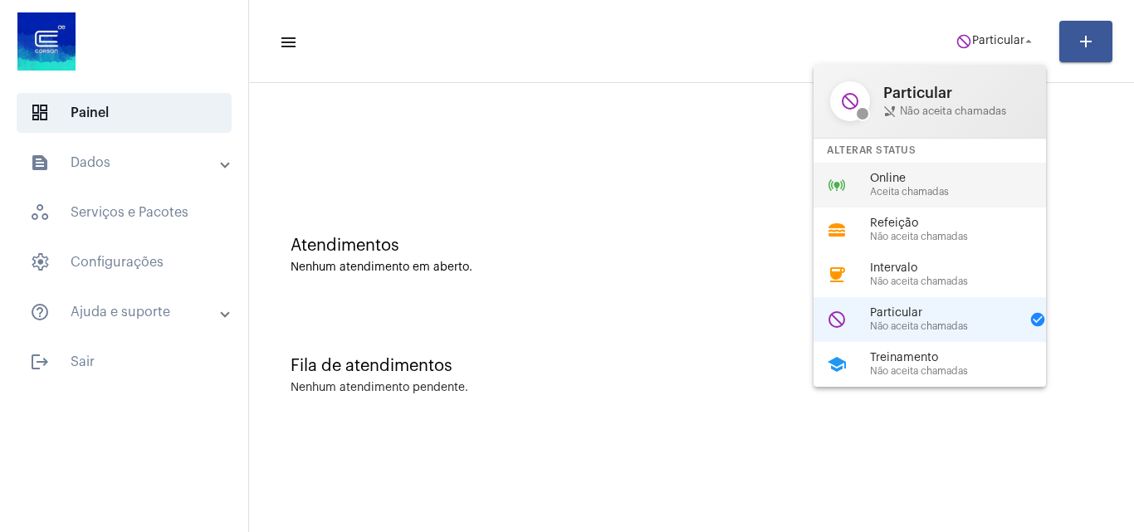
click at [900, 183] on span "Online" at bounding box center [964, 179] width 189 height 12
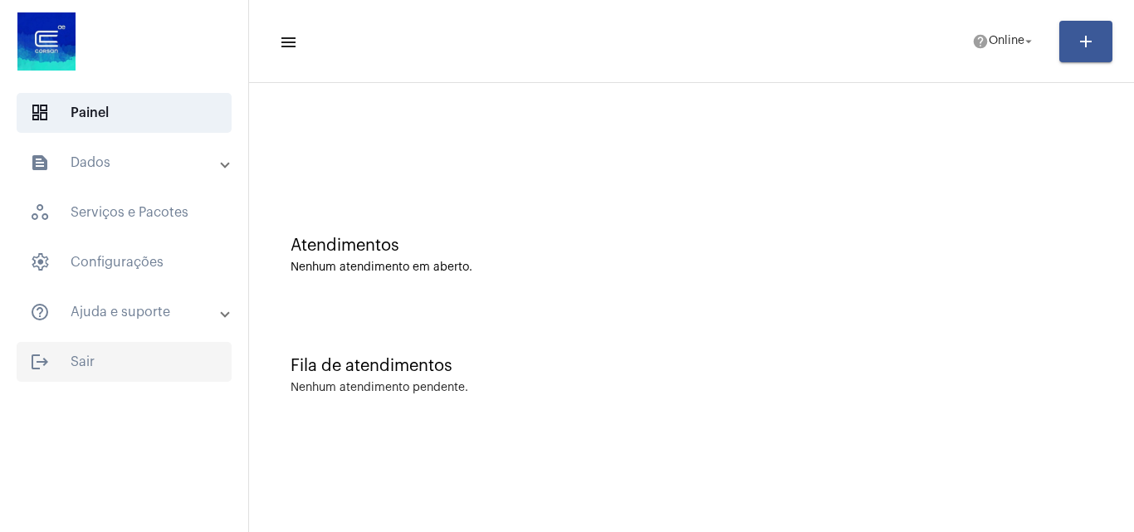
click at [73, 361] on span "logout Sair" at bounding box center [124, 362] width 215 height 40
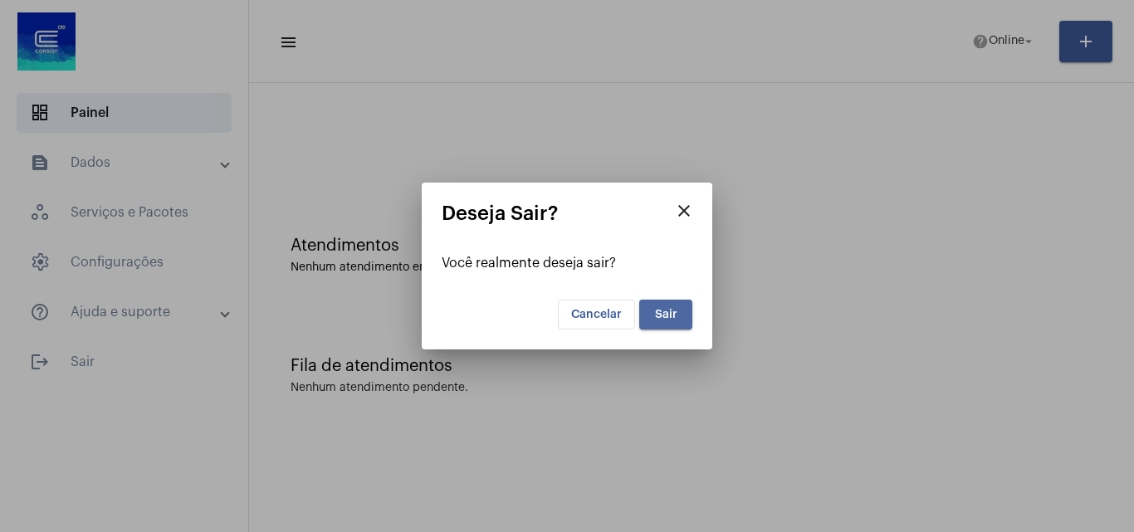
click at [655, 309] on span "Sair" at bounding box center [666, 315] width 22 height 12
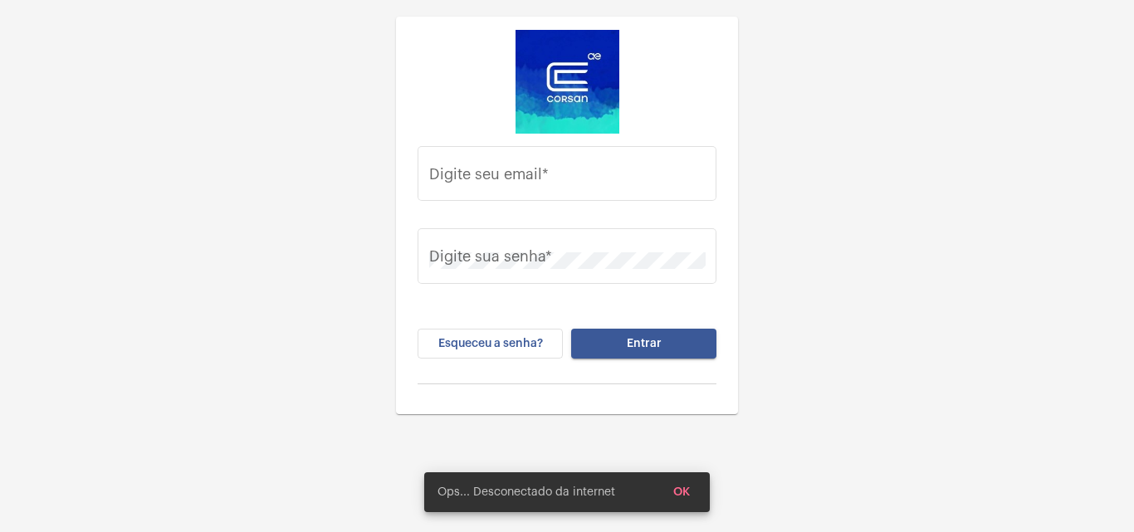
type input "[PERSON_NAME][EMAIL_ADDRESS][DOMAIN_NAME]"
